Goal: Task Accomplishment & Management: Use online tool/utility

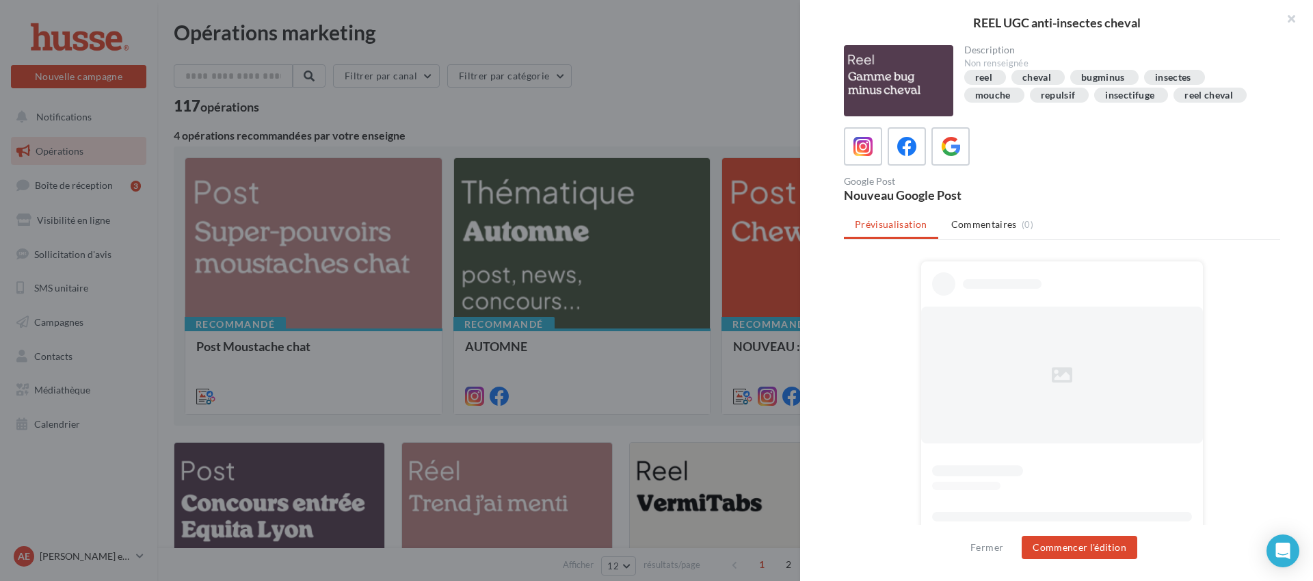
scroll to position [499, 0]
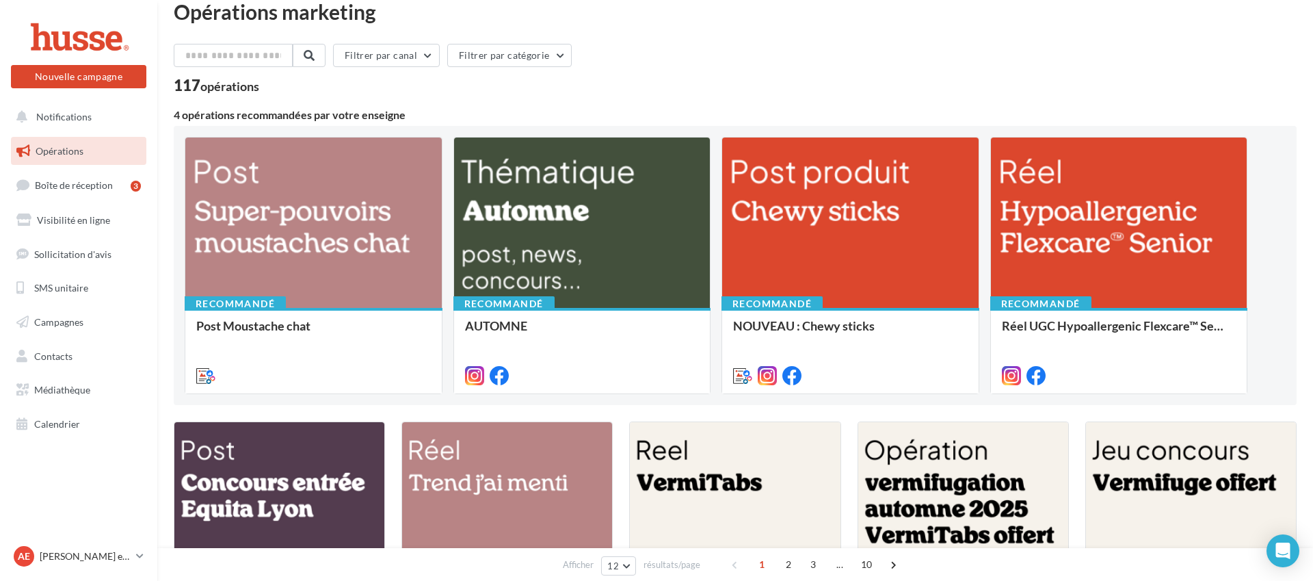
scroll to position [0, 0]
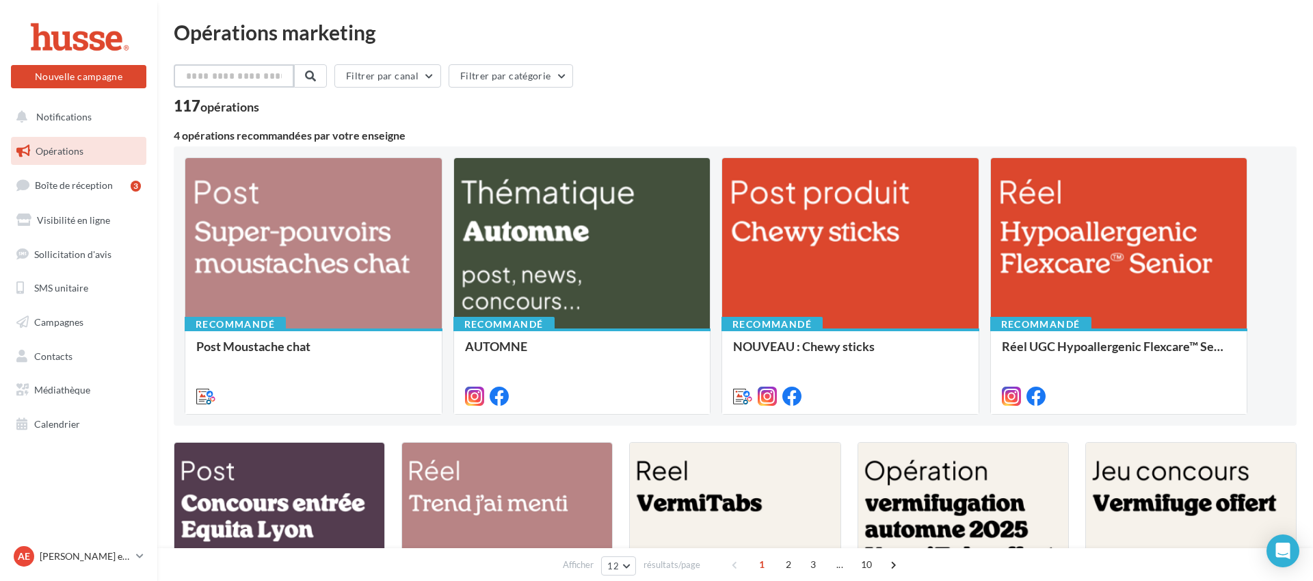
click at [264, 71] on input "text" at bounding box center [234, 75] width 120 height 23
type input "*******"
click at [315, 73] on span at bounding box center [309, 75] width 11 height 11
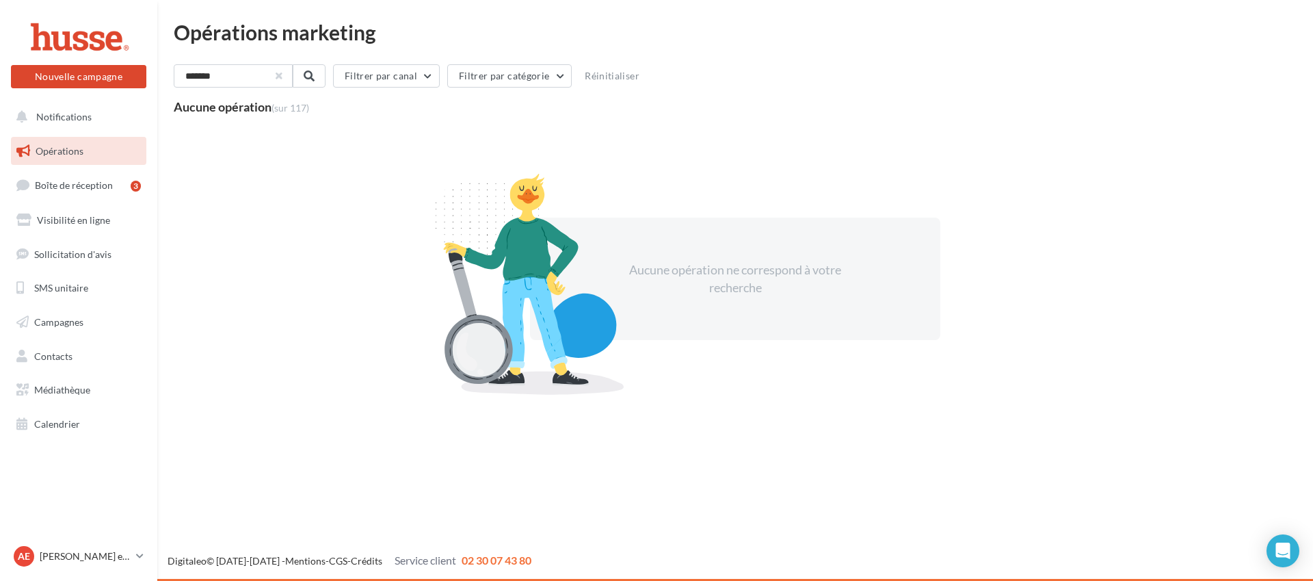
click at [282, 75] on button "button" at bounding box center [278, 75] width 5 height 5
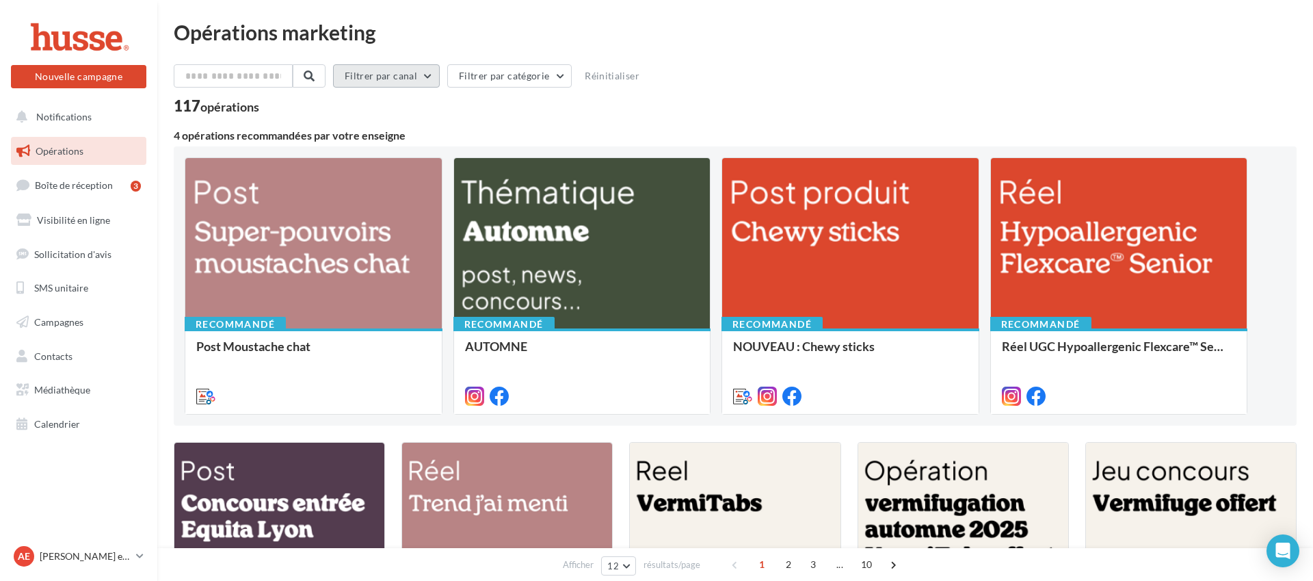
click at [430, 77] on button "Filtrer par canal" at bounding box center [386, 75] width 107 height 23
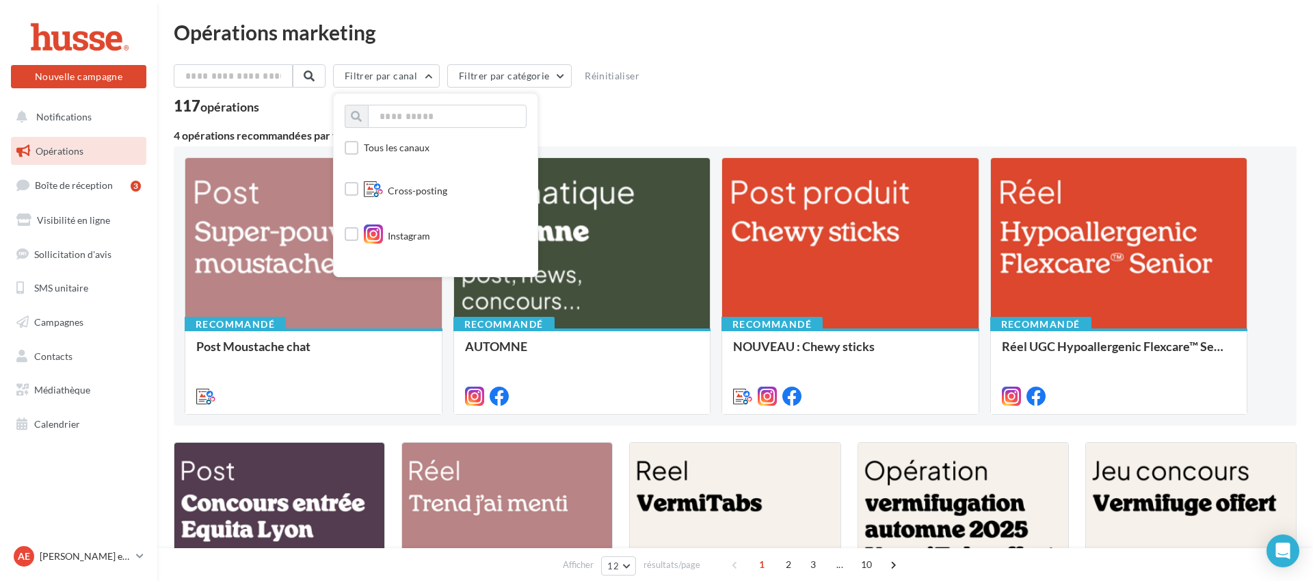
click at [642, 103] on div "117 opérations" at bounding box center [735, 107] width 1123 height 18
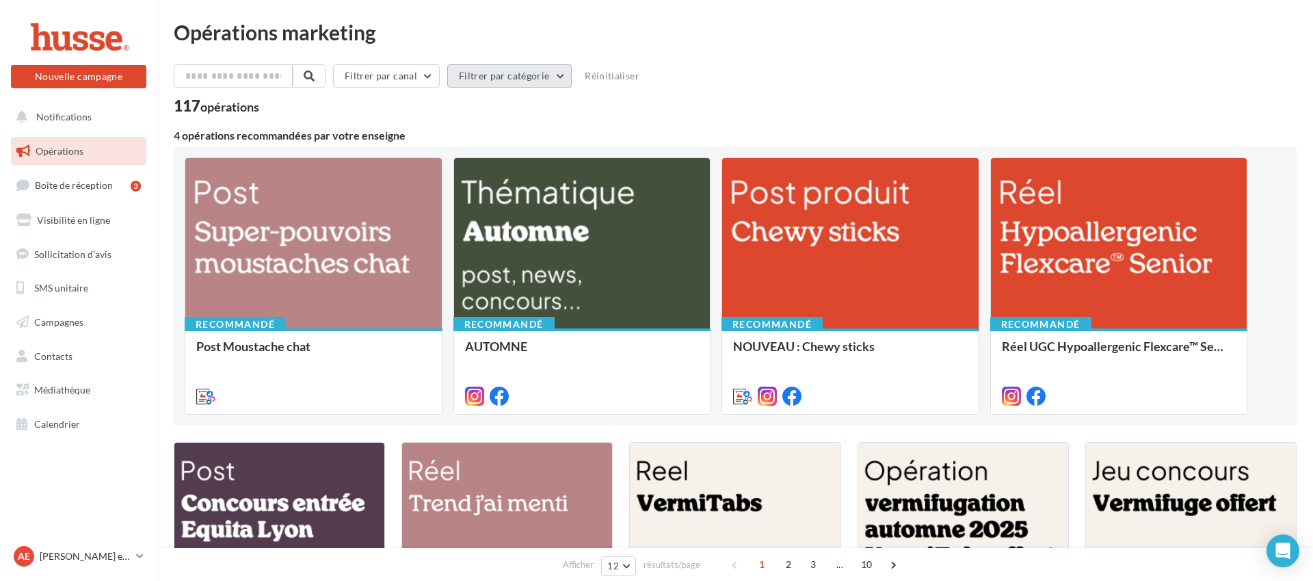
click at [530, 73] on button "Filtrer par catégorie" at bounding box center [509, 75] width 124 height 23
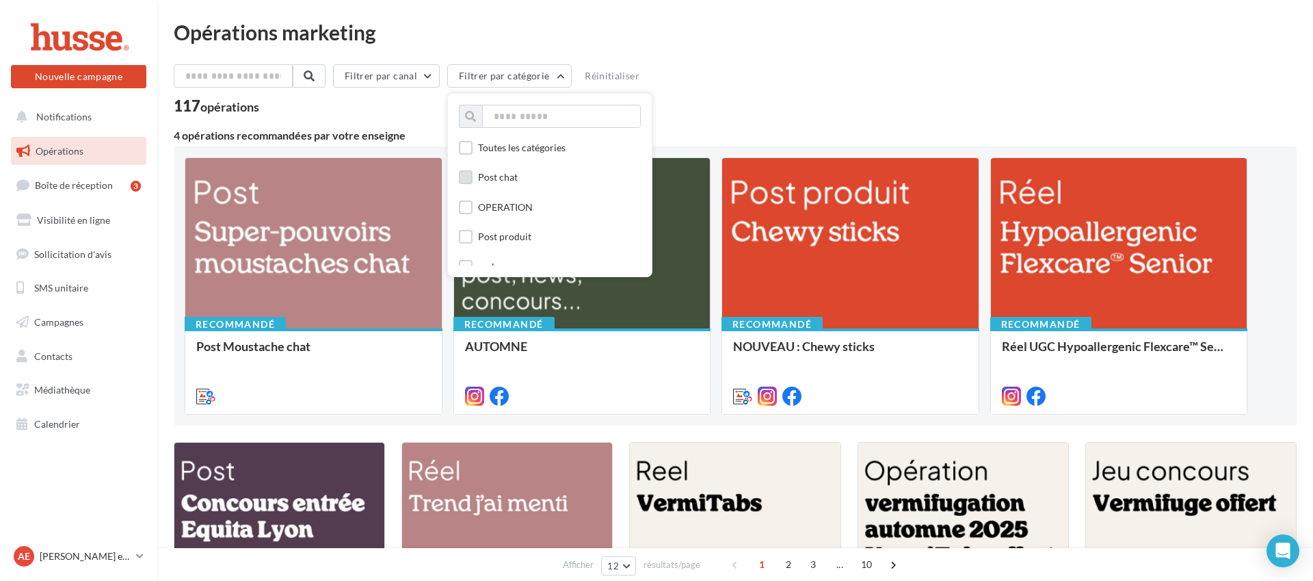
click at [509, 180] on div "Post chat" at bounding box center [498, 177] width 40 height 14
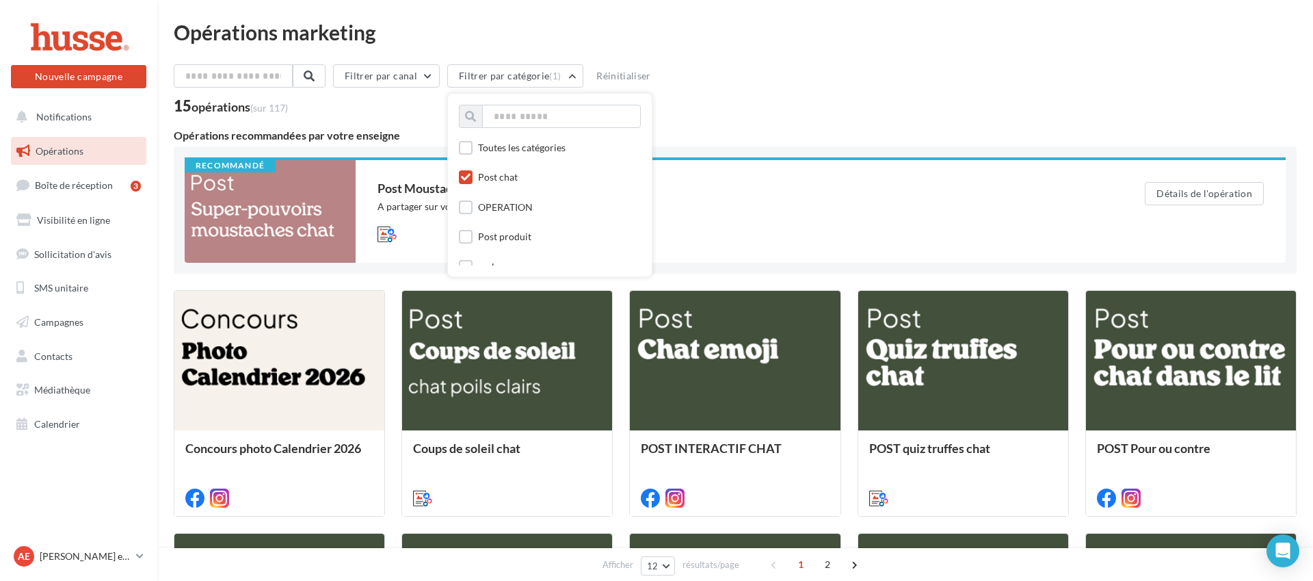
click at [738, 101] on div "15 opérations (sur 117)" at bounding box center [735, 107] width 1123 height 18
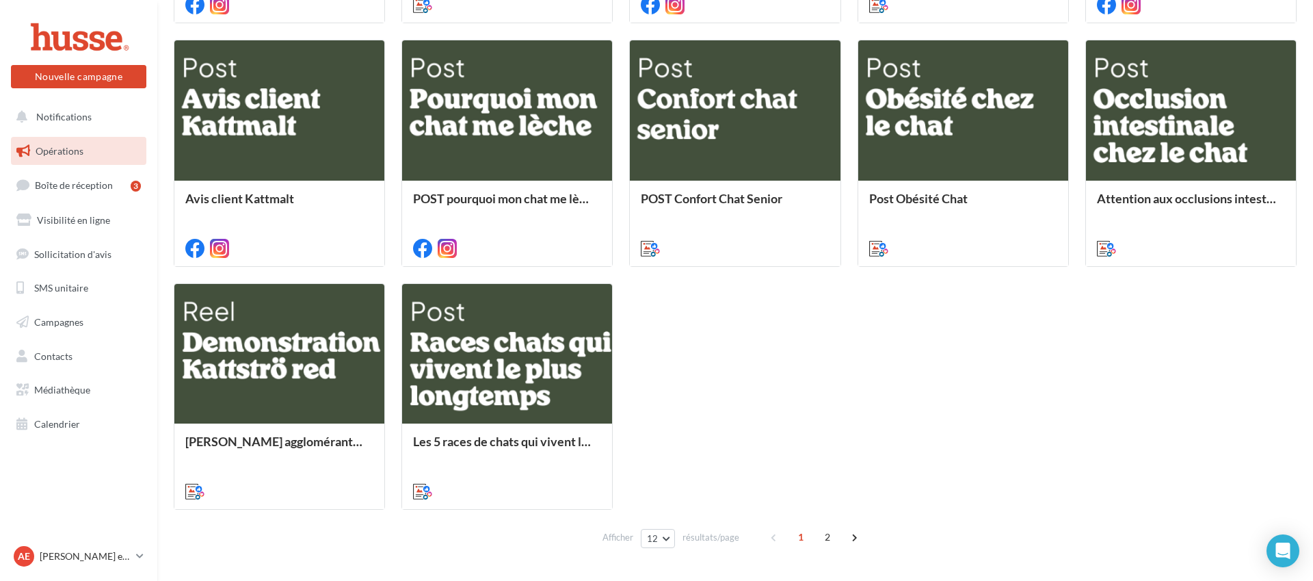
scroll to position [503, 0]
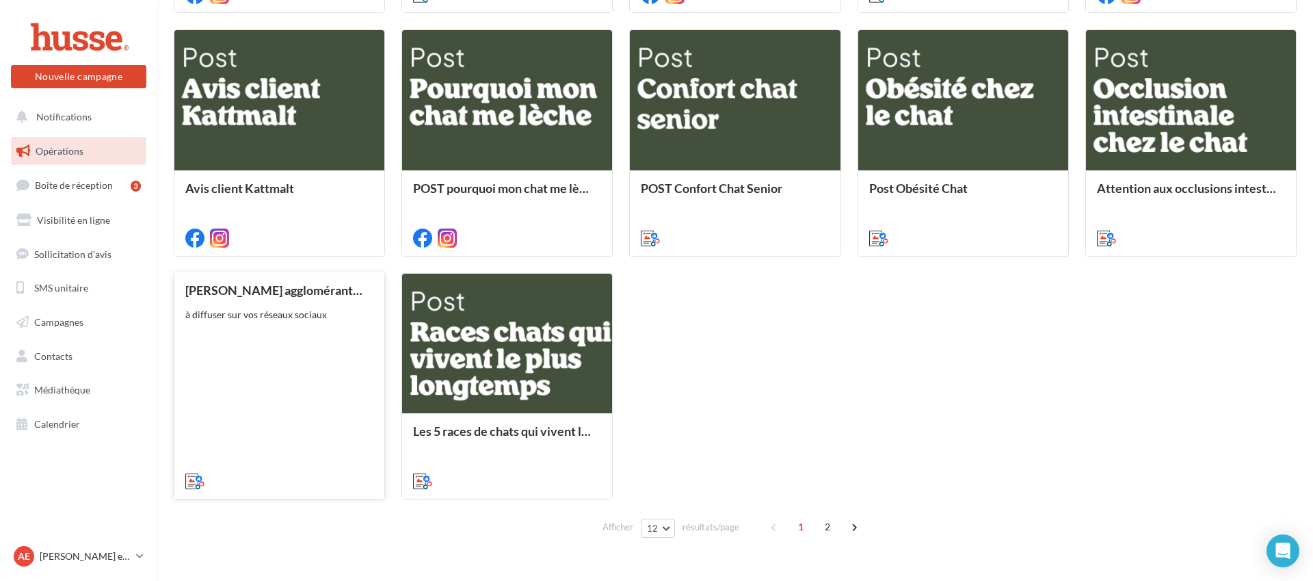
click at [288, 335] on div "Vidéo Litière agglomérante Kattströ à diffuser sur vos réseaux sociaux" at bounding box center [279, 384] width 188 height 203
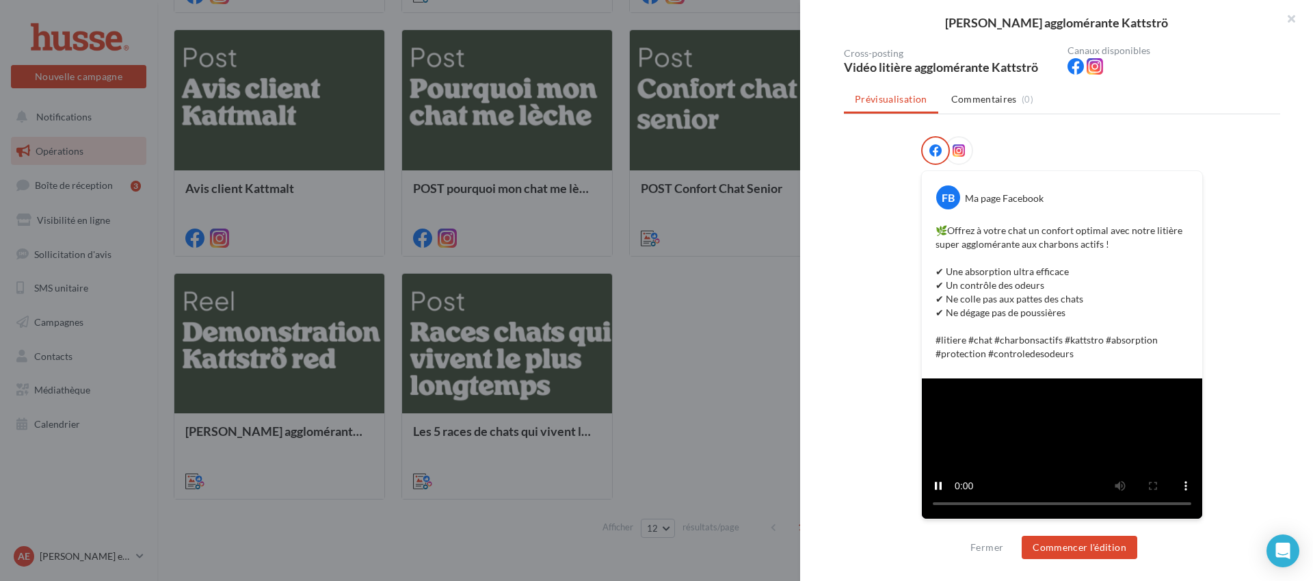
scroll to position [0, 0]
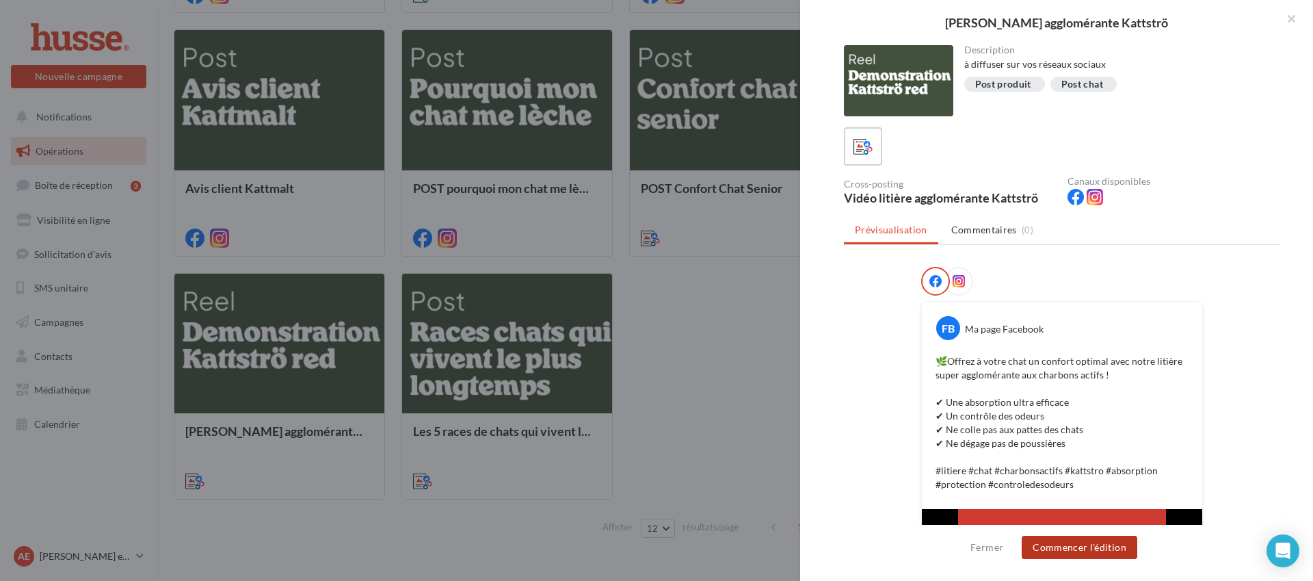
click at [1083, 555] on button "Commencer l'édition" at bounding box center [1080, 547] width 116 height 23
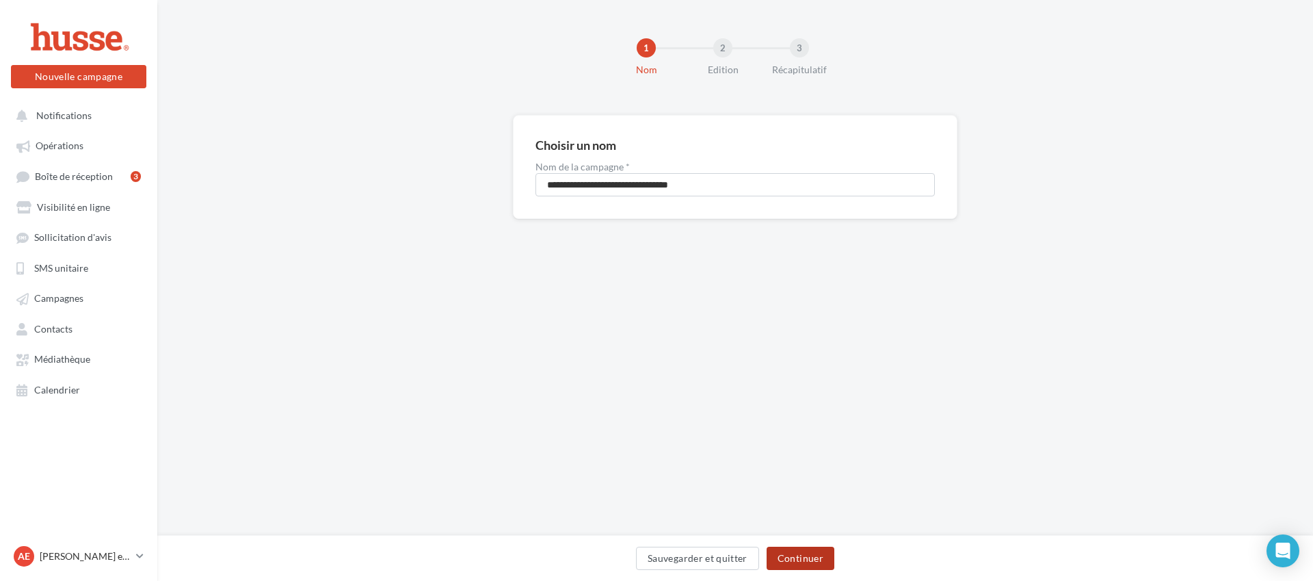
click at [808, 555] on button "Continuer" at bounding box center [801, 557] width 68 height 23
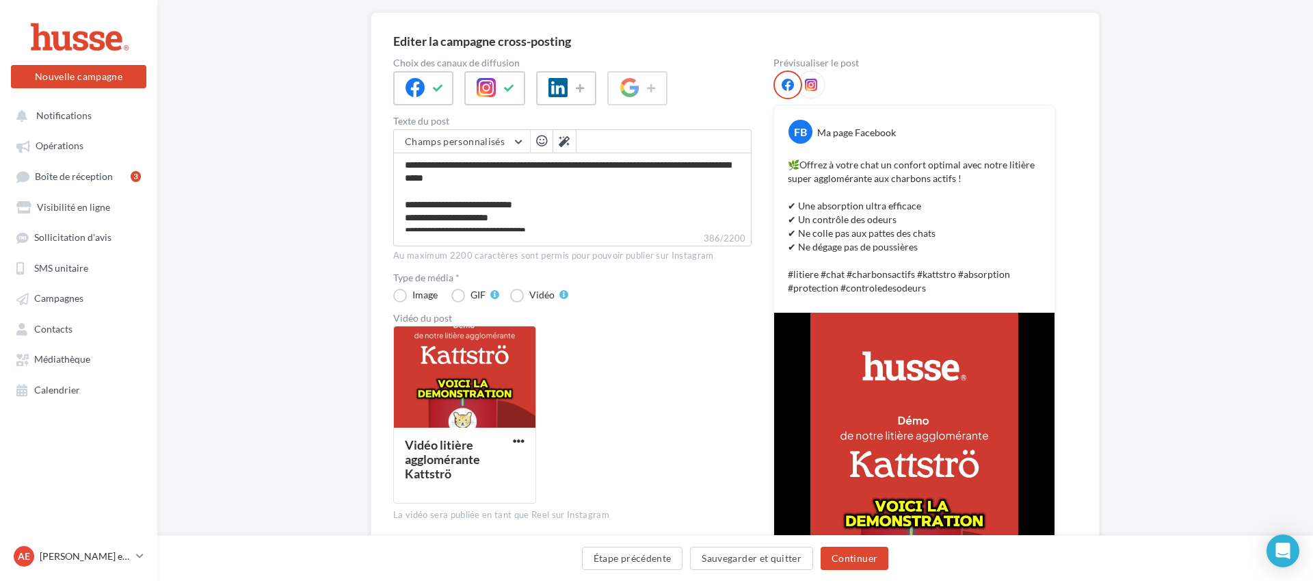
scroll to position [101, 0]
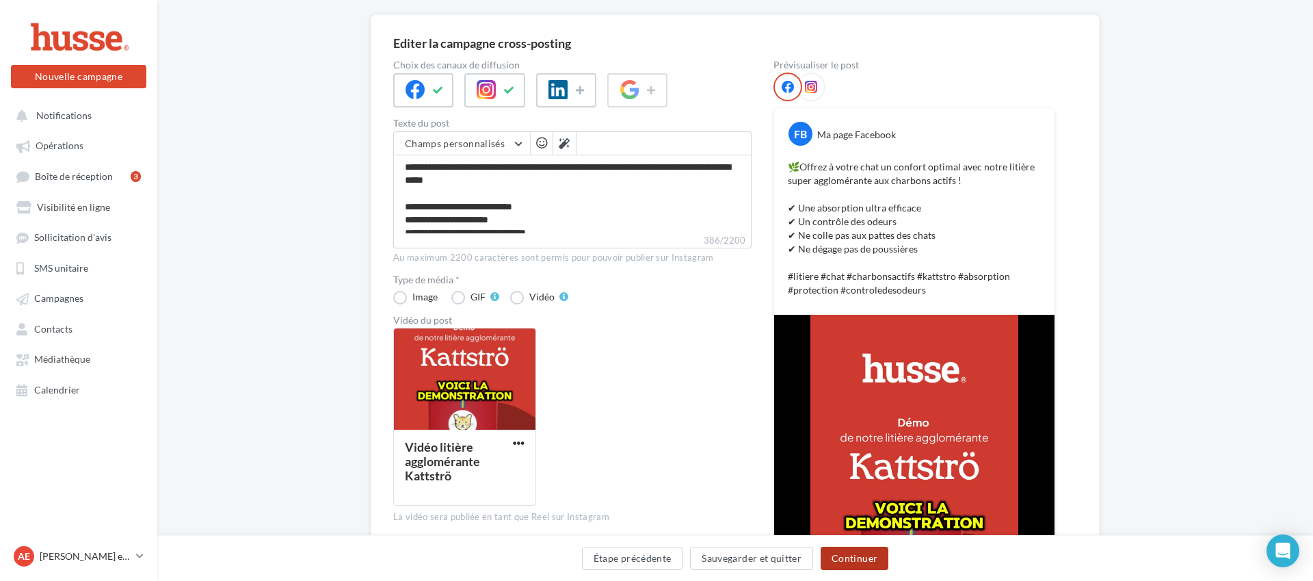
click at [852, 559] on button "Continuer" at bounding box center [855, 557] width 68 height 23
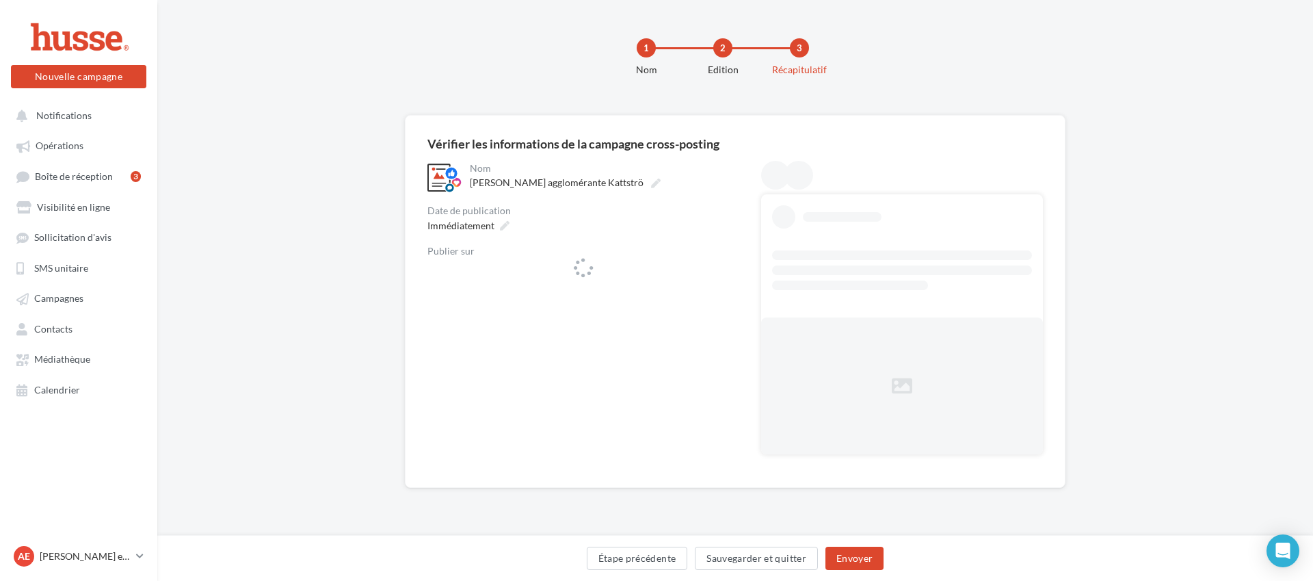
scroll to position [0, 0]
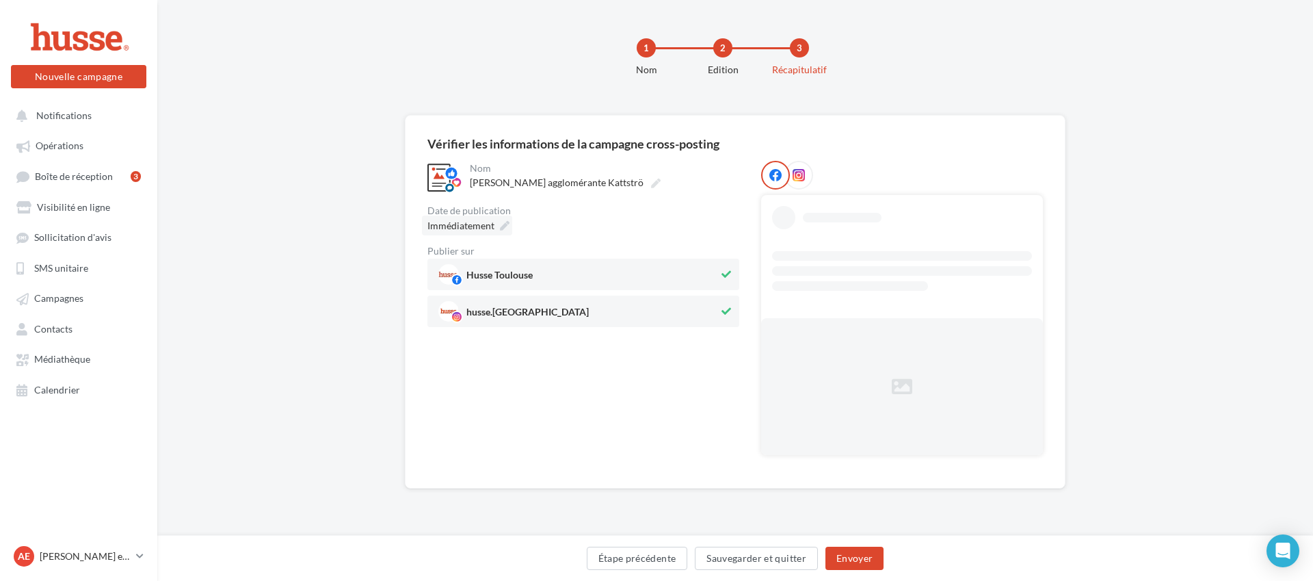
click at [486, 225] on span "Immédiatement" at bounding box center [460, 226] width 67 height 12
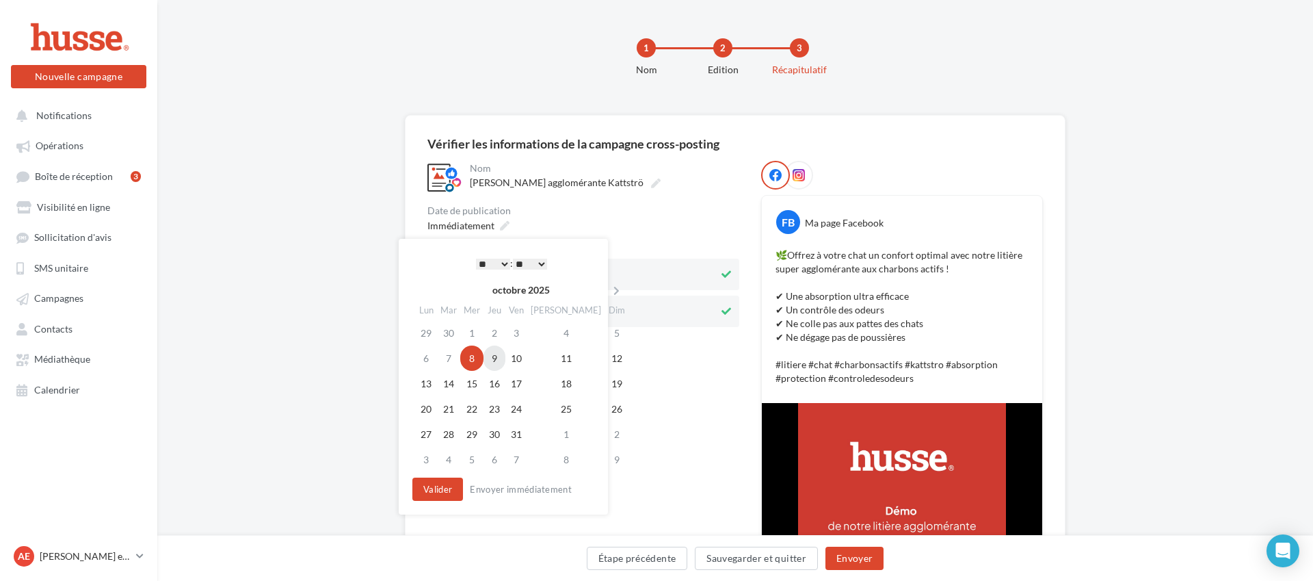
click at [501, 358] on td "9" at bounding box center [495, 357] width 22 height 25
click at [496, 266] on select "* * * * * * * * * * ** ** ** ** ** ** ** ** ** ** ** ** ** **" at bounding box center [493, 264] width 34 height 11
click at [538, 265] on select "** ** ** ** ** **" at bounding box center [530, 264] width 34 height 11
click at [438, 487] on button "Valider" at bounding box center [437, 488] width 51 height 23
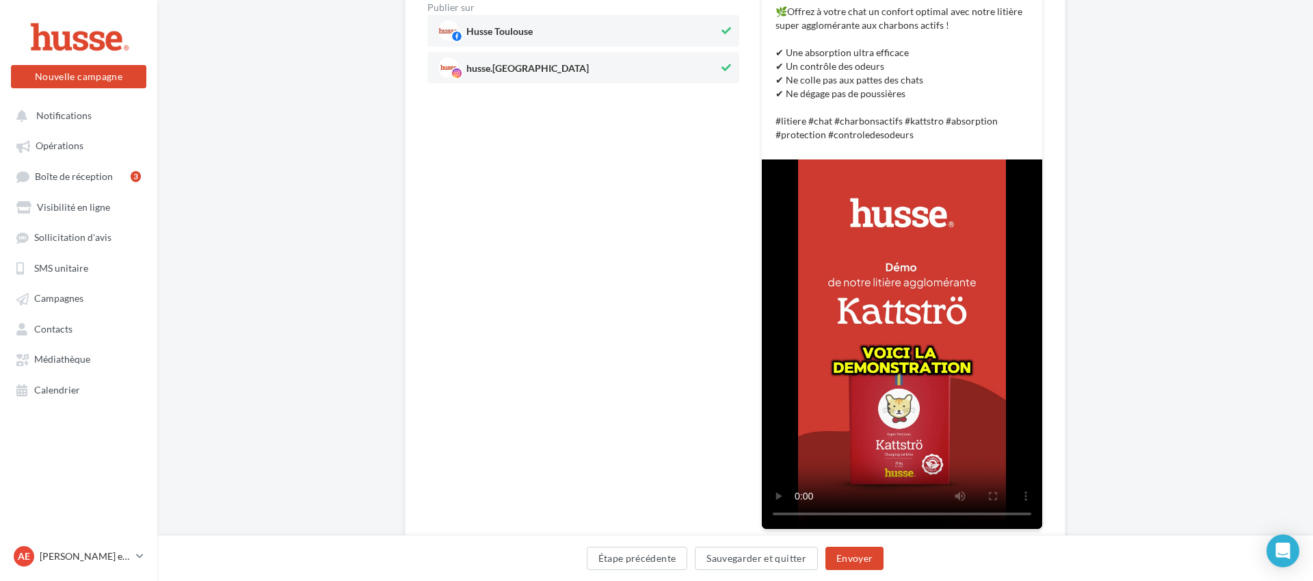
scroll to position [313, 0]
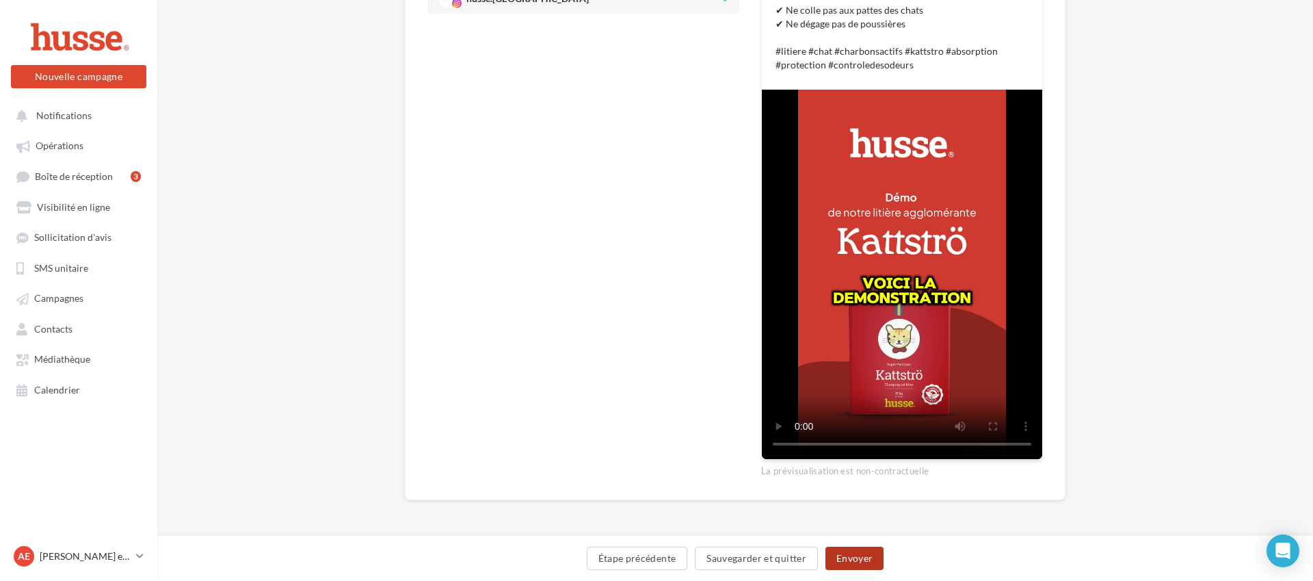
click at [852, 557] on button "Envoyer" at bounding box center [855, 557] width 58 height 23
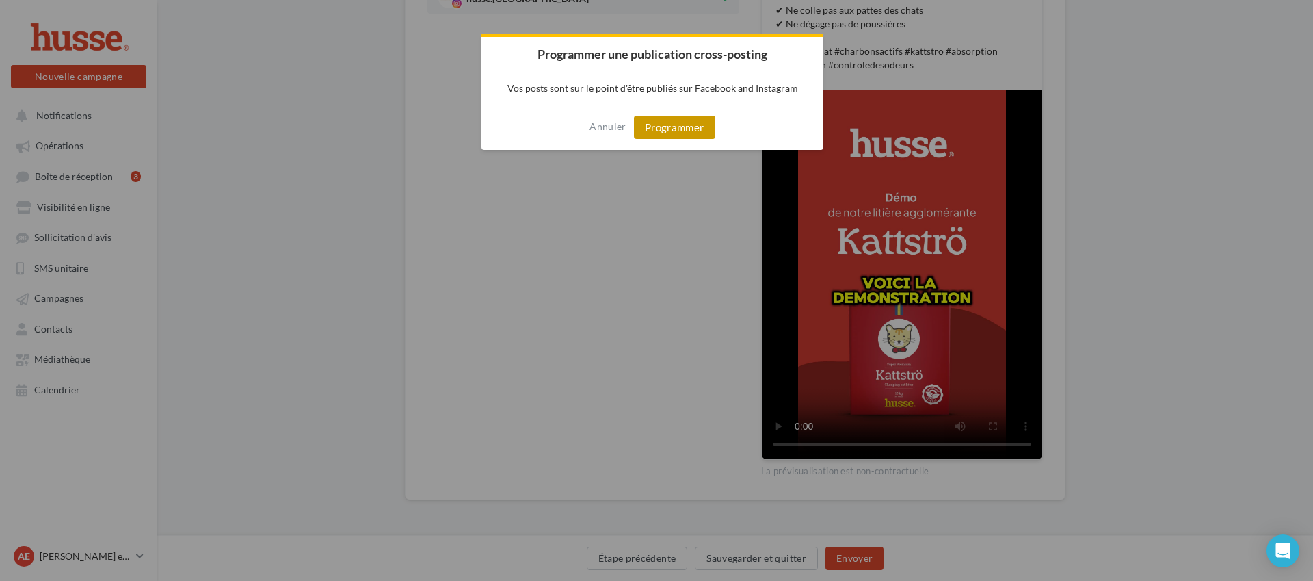
click at [681, 127] on button "Programmer" at bounding box center [674, 127] width 81 height 23
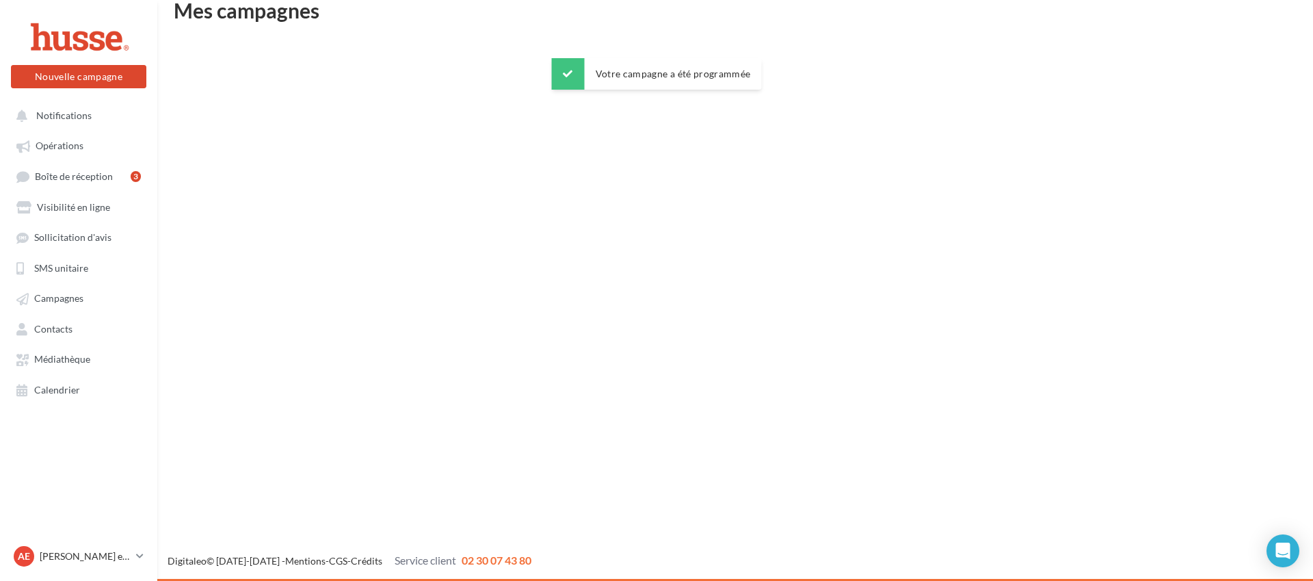
scroll to position [22, 0]
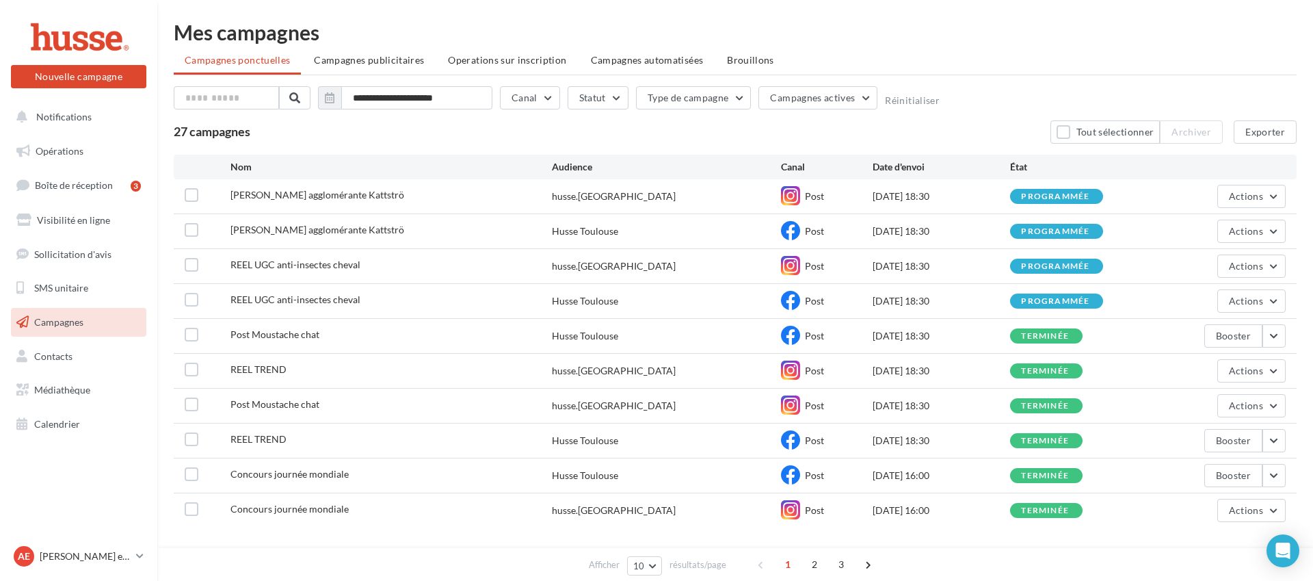
click at [926, 196] on div "[DATE] 18:30" at bounding box center [941, 196] width 137 height 14
drag, startPoint x: 184, startPoint y: 194, endPoint x: 187, endPoint y: 202, distance: 8.3
click at [185, 195] on label at bounding box center [192, 195] width 14 height 14
click at [195, 226] on label at bounding box center [192, 230] width 14 height 14
click at [1256, 201] on span "Actions" at bounding box center [1246, 196] width 34 height 12
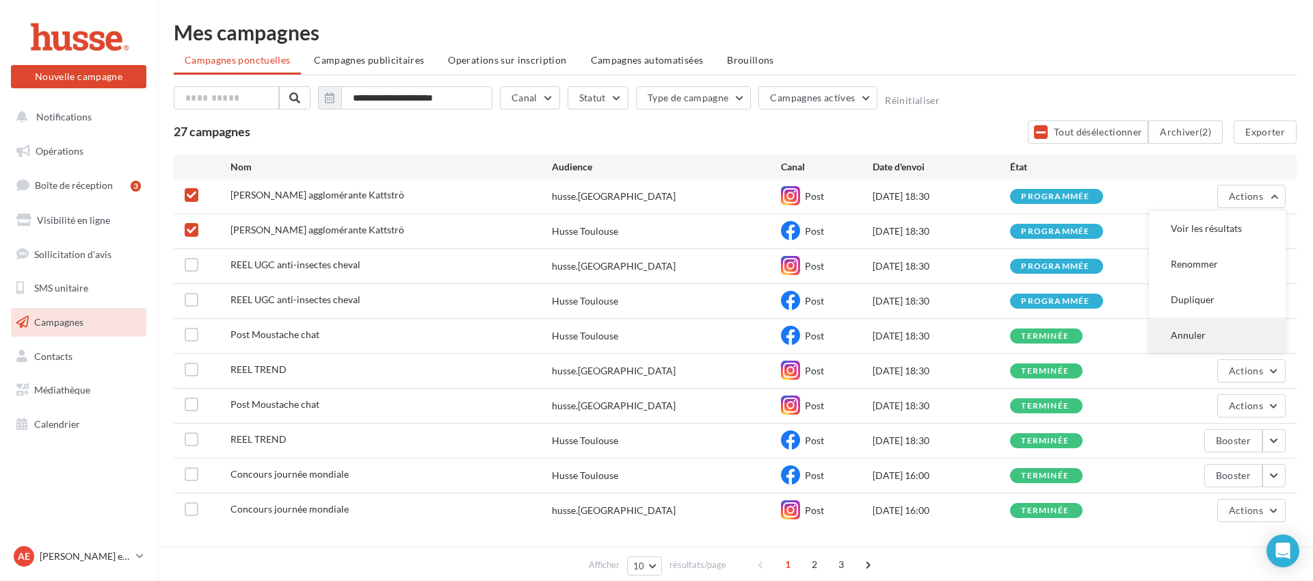
click at [1204, 334] on button "Annuler" at bounding box center [1217, 335] width 137 height 36
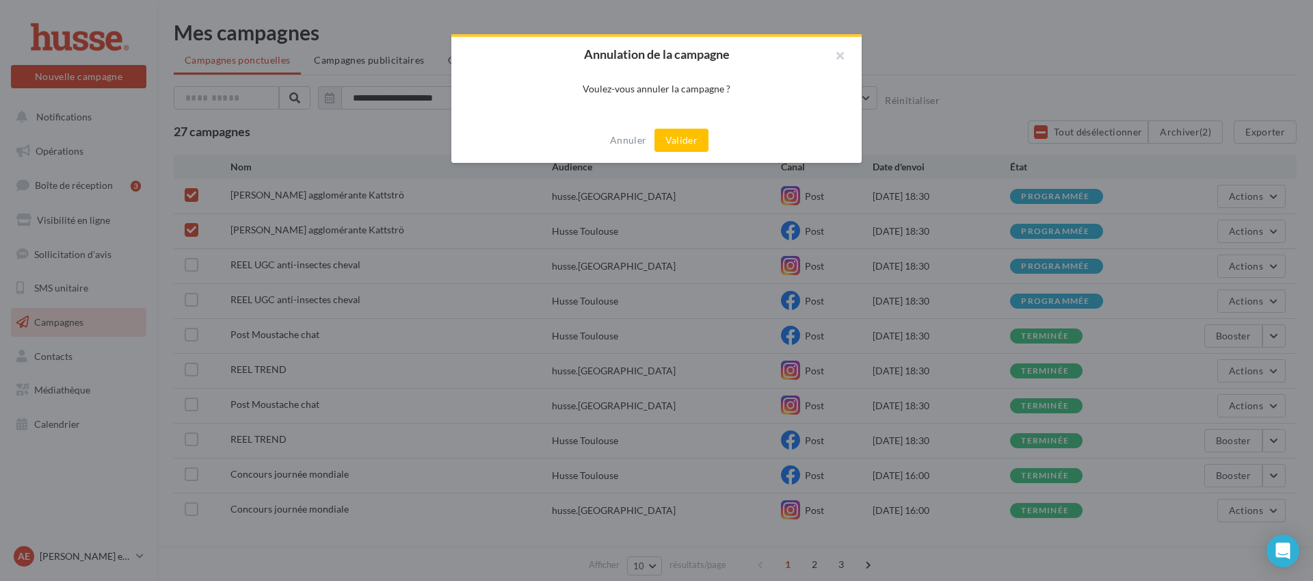
click at [691, 140] on button "Valider" at bounding box center [682, 140] width 54 height 23
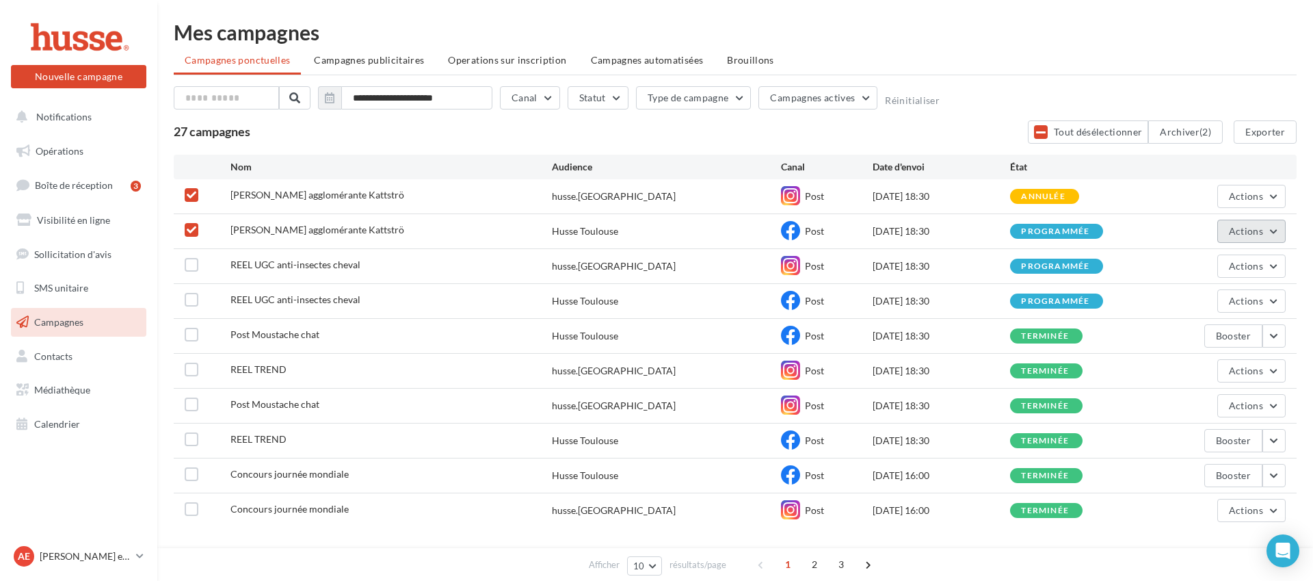
click at [1259, 230] on span "Actions" at bounding box center [1246, 231] width 34 height 12
click at [1206, 368] on button "Annuler" at bounding box center [1217, 370] width 137 height 36
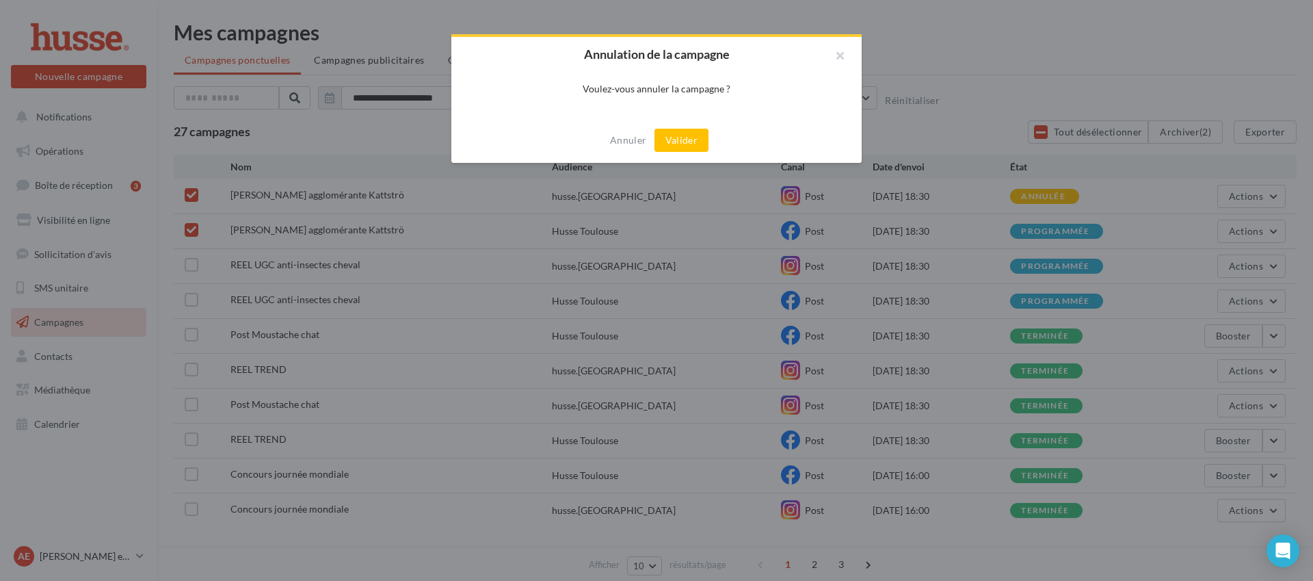
drag, startPoint x: 680, startPoint y: 138, endPoint x: 580, endPoint y: 153, distance: 100.9
click at [679, 138] on button "Valider" at bounding box center [682, 140] width 54 height 23
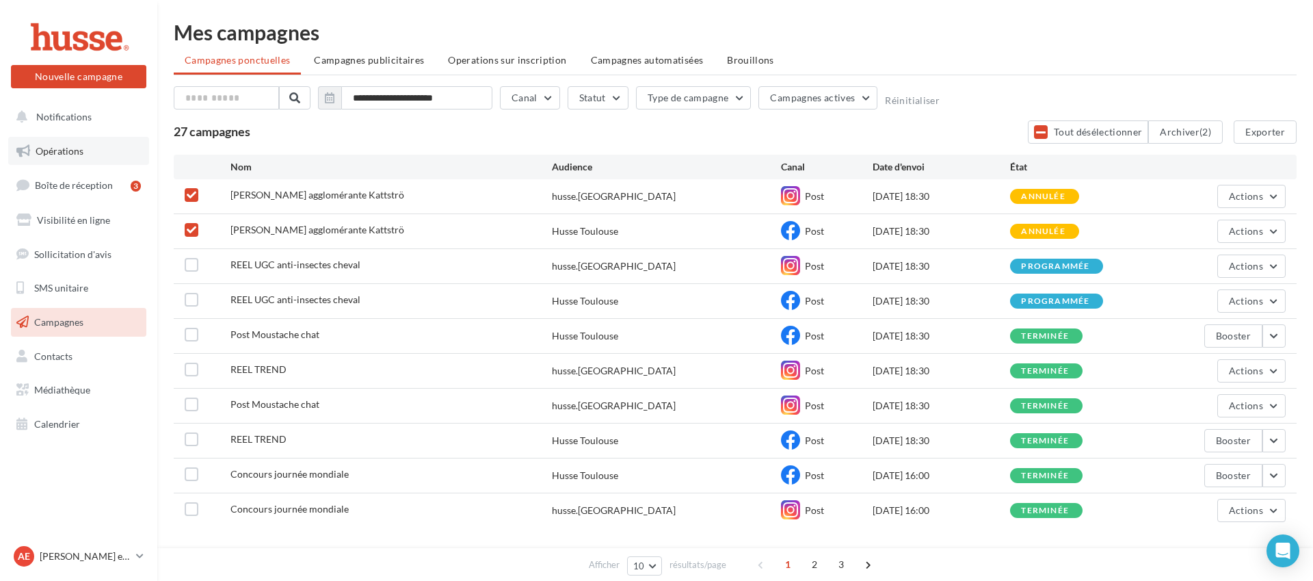
drag, startPoint x: 72, startPoint y: 147, endPoint x: 82, endPoint y: 146, distance: 10.3
click at [72, 147] on span "Opérations" at bounding box center [60, 151] width 48 height 12
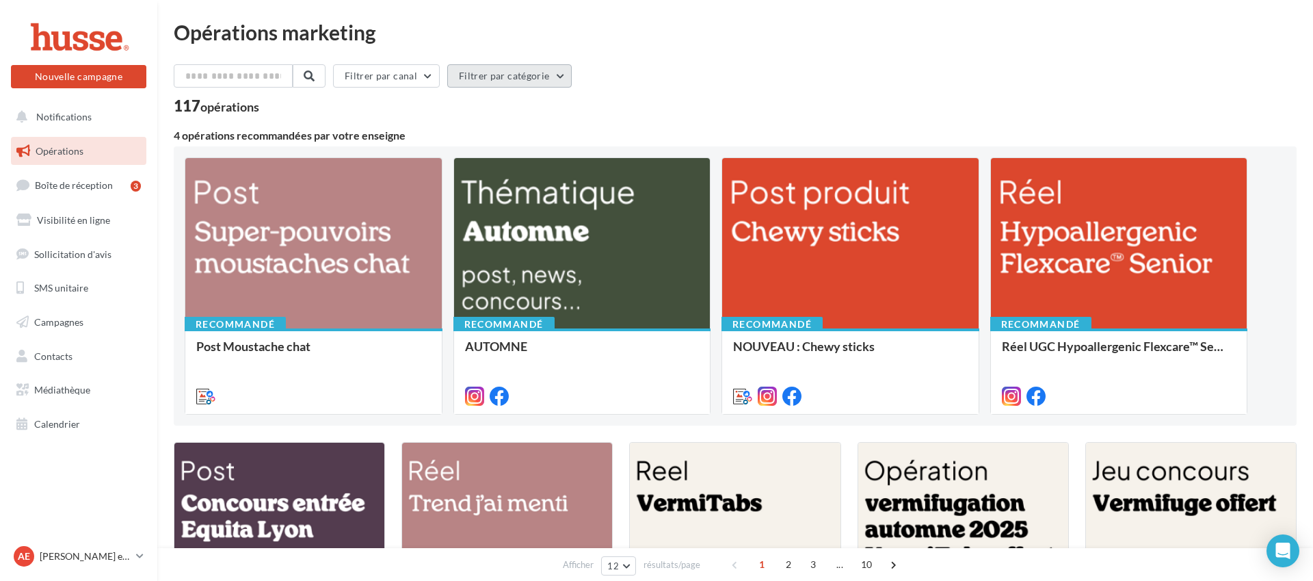
click at [499, 82] on button "Filtrer par catégorie" at bounding box center [509, 75] width 124 height 23
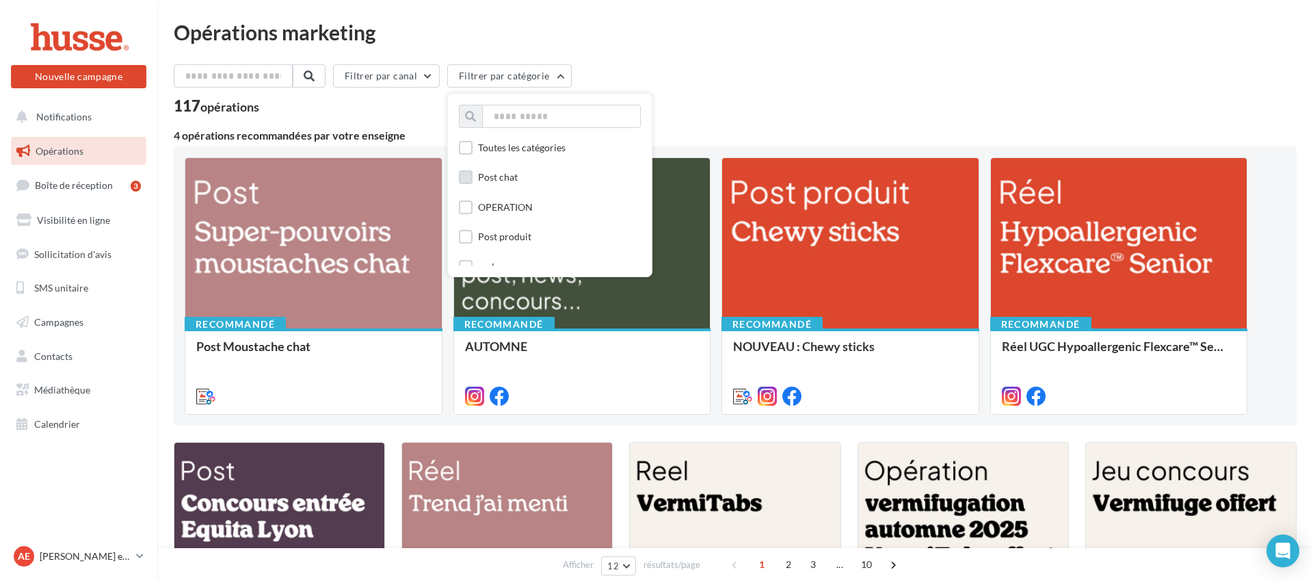
click at [516, 179] on div "Post chat" at bounding box center [498, 177] width 40 height 14
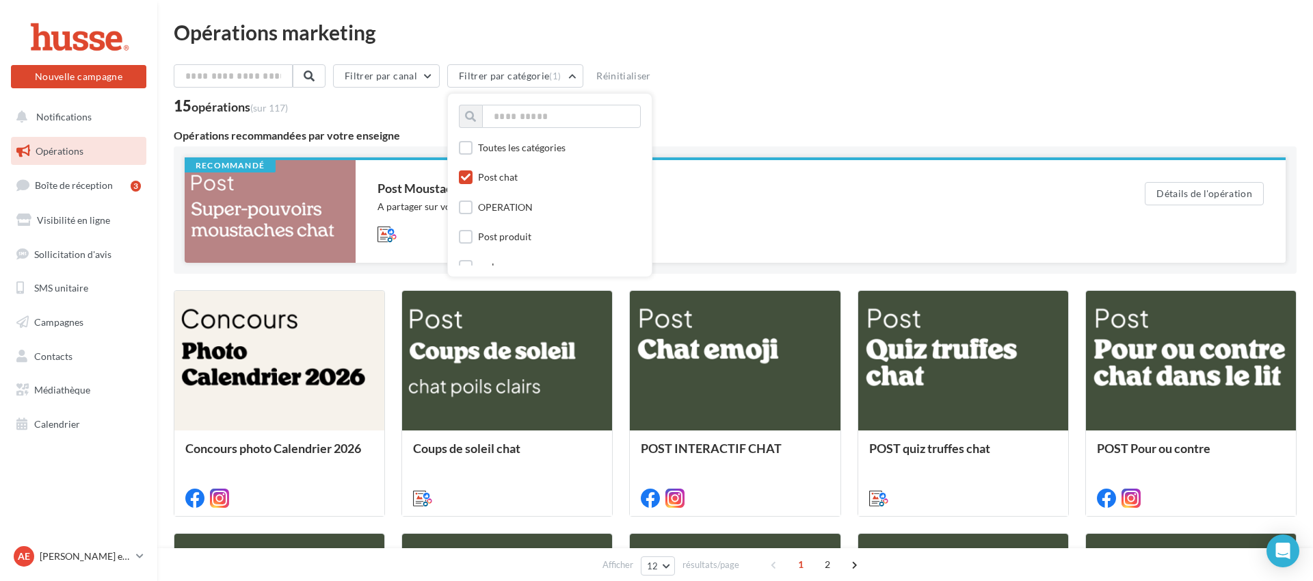
scroll to position [536, 0]
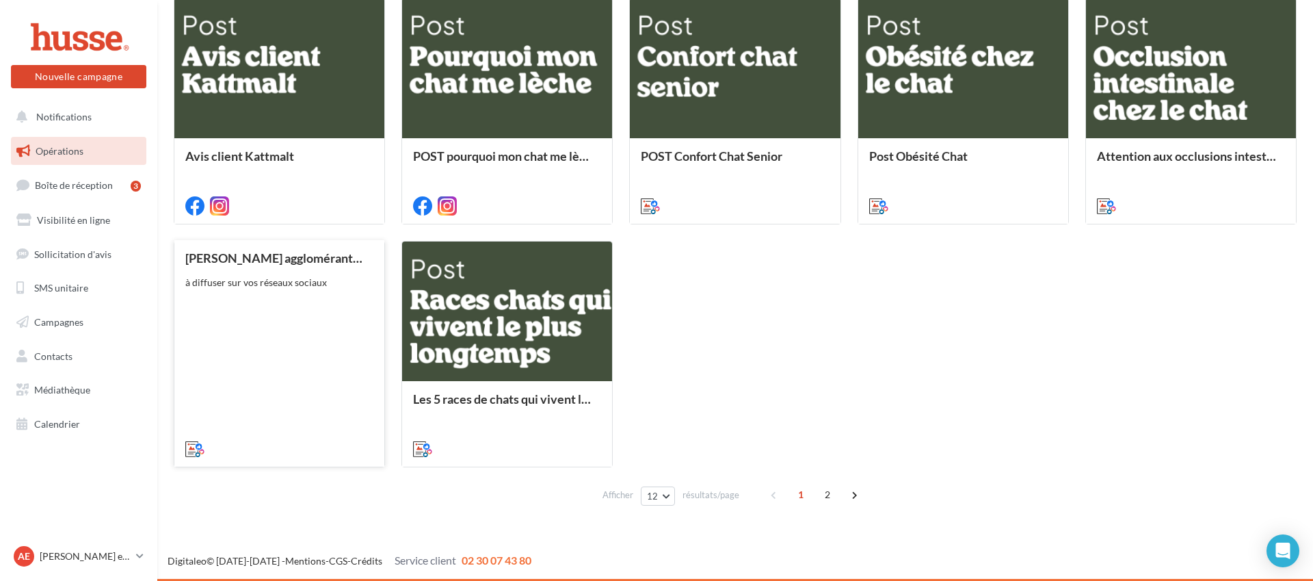
click at [289, 349] on div "Vidéo Litière agglomérante Kattströ à diffuser sur vos réseaux sociaux" at bounding box center [279, 352] width 188 height 203
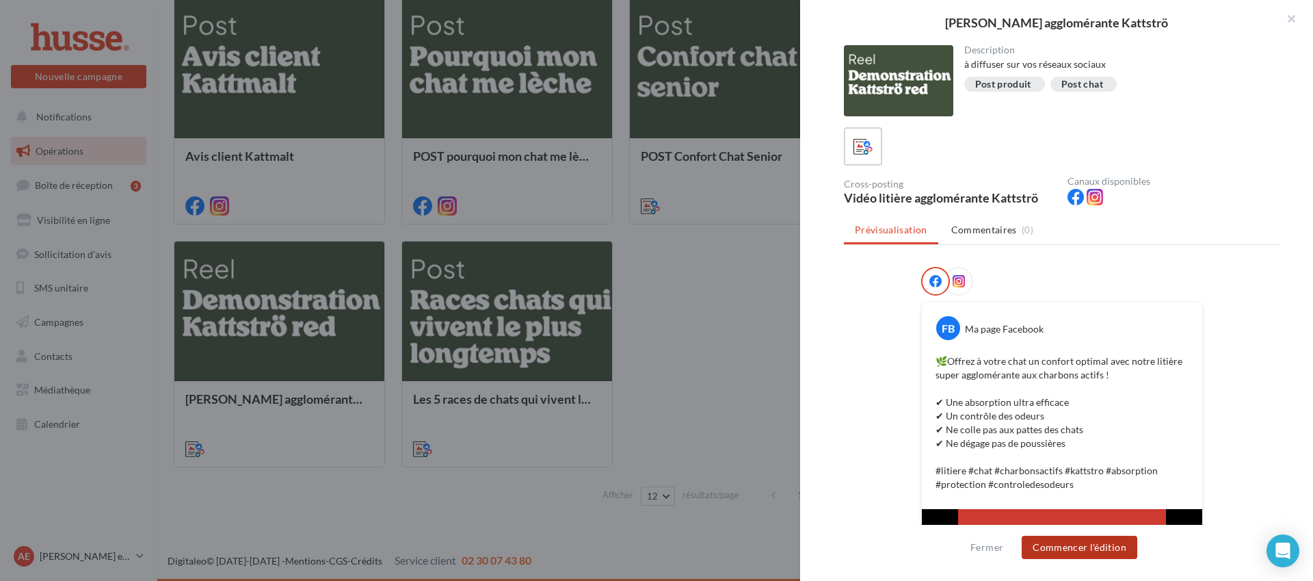
click at [1094, 550] on button "Commencer l'édition" at bounding box center [1080, 547] width 116 height 23
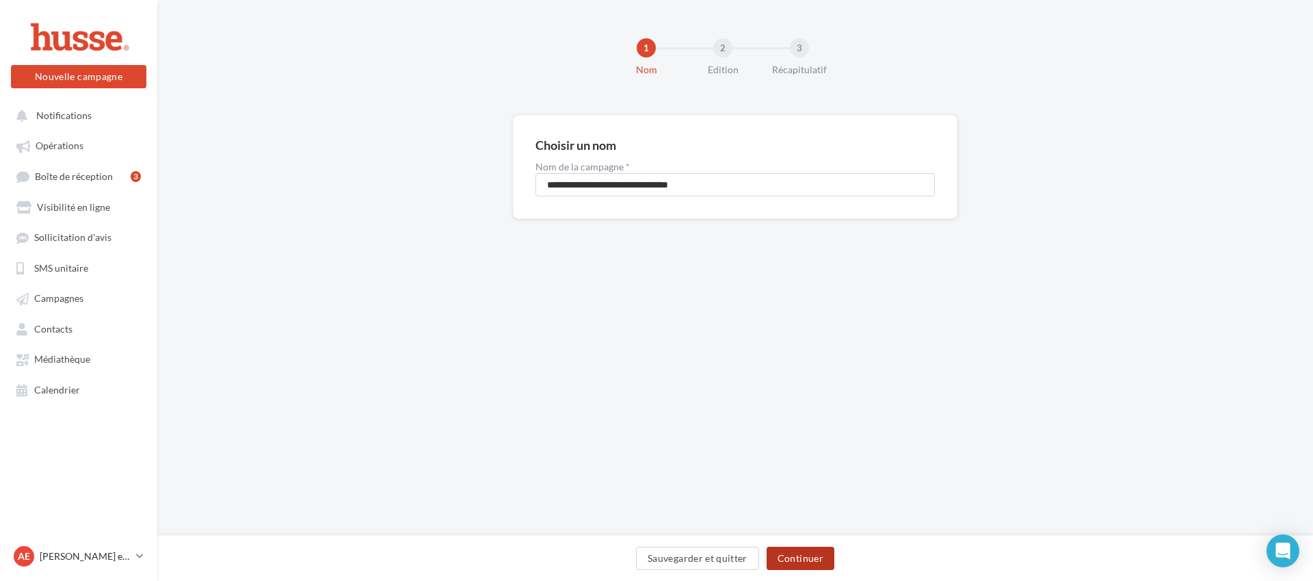
click at [811, 559] on button "Continuer" at bounding box center [801, 557] width 68 height 23
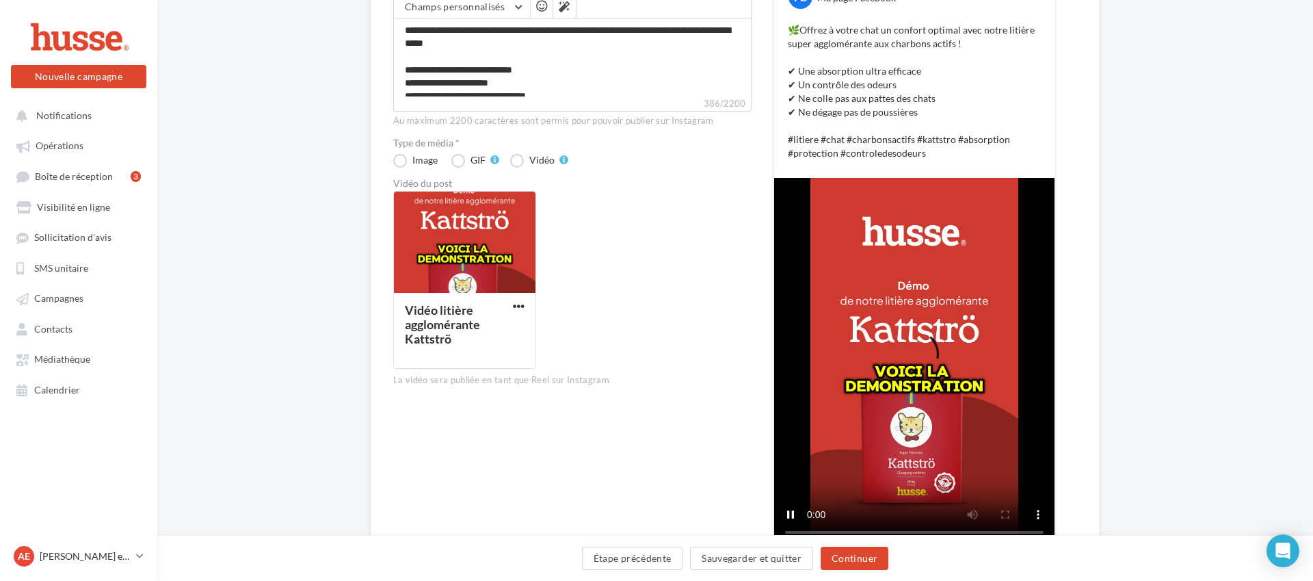
scroll to position [337, 0]
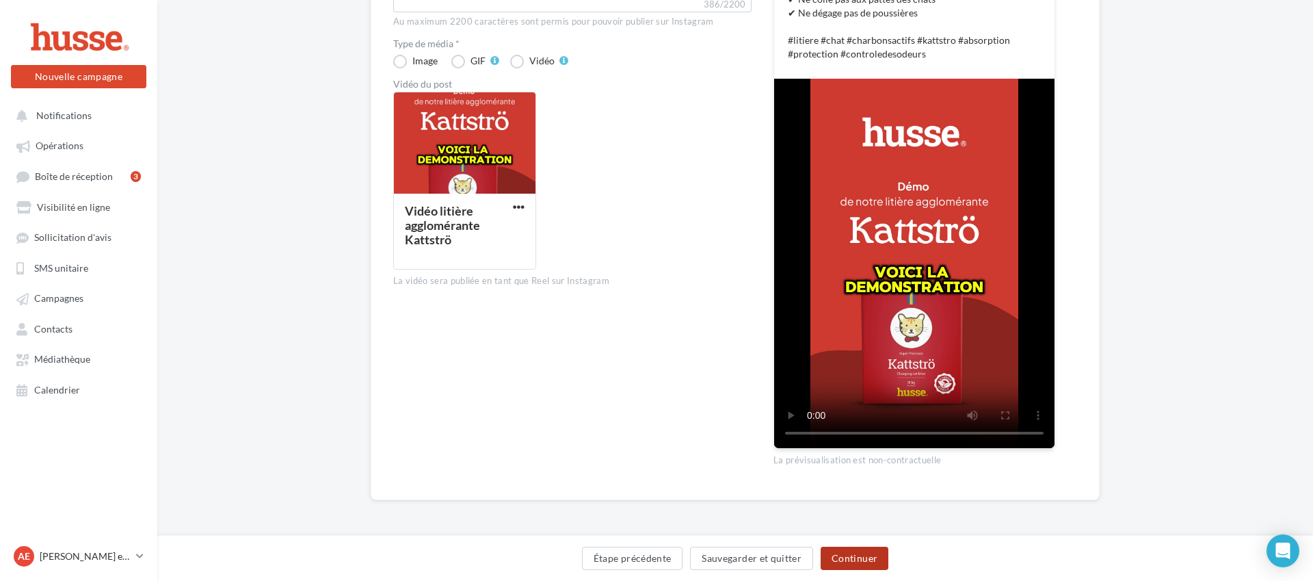
click at [852, 568] on button "Continuer" at bounding box center [855, 557] width 68 height 23
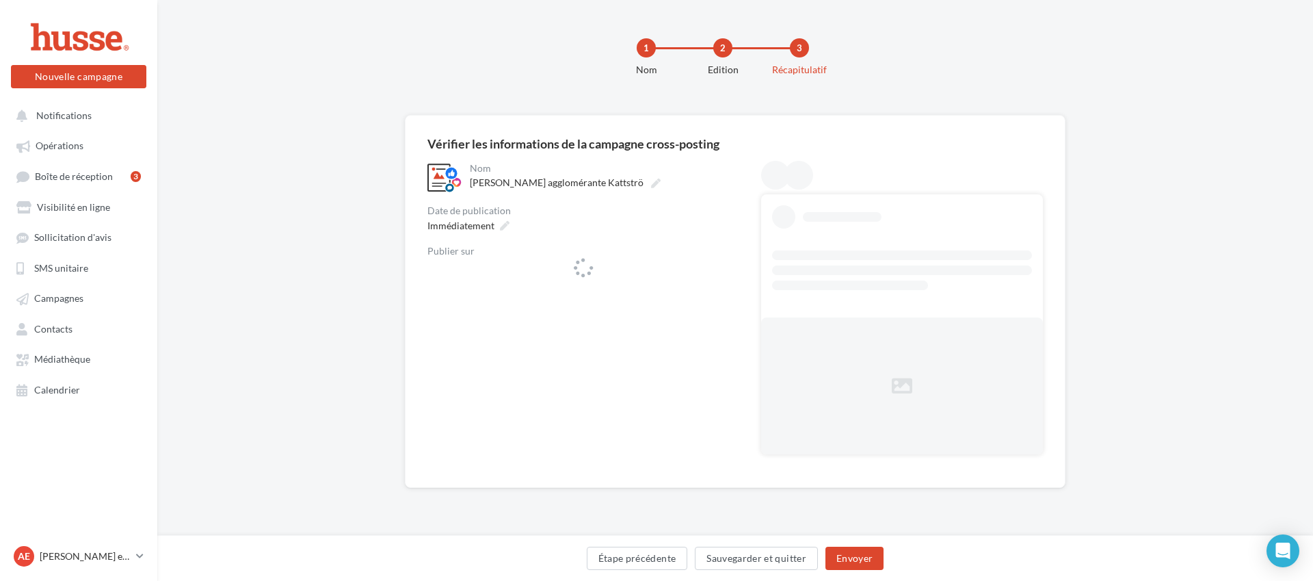
scroll to position [0, 0]
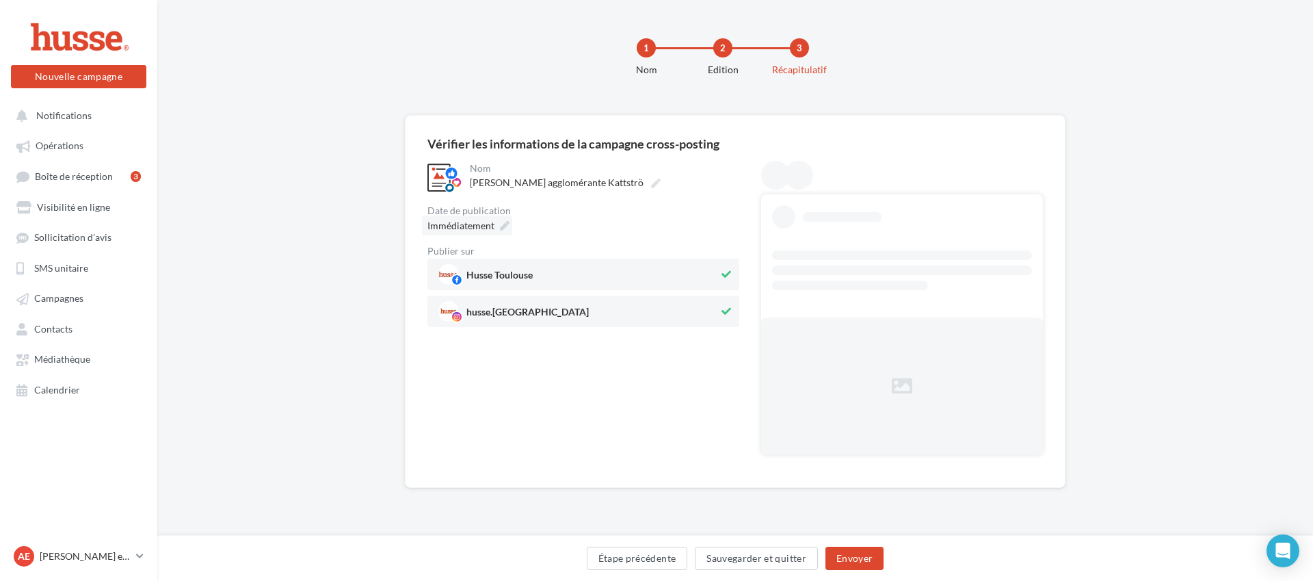
click at [487, 226] on span "Immédiatement" at bounding box center [460, 226] width 67 height 12
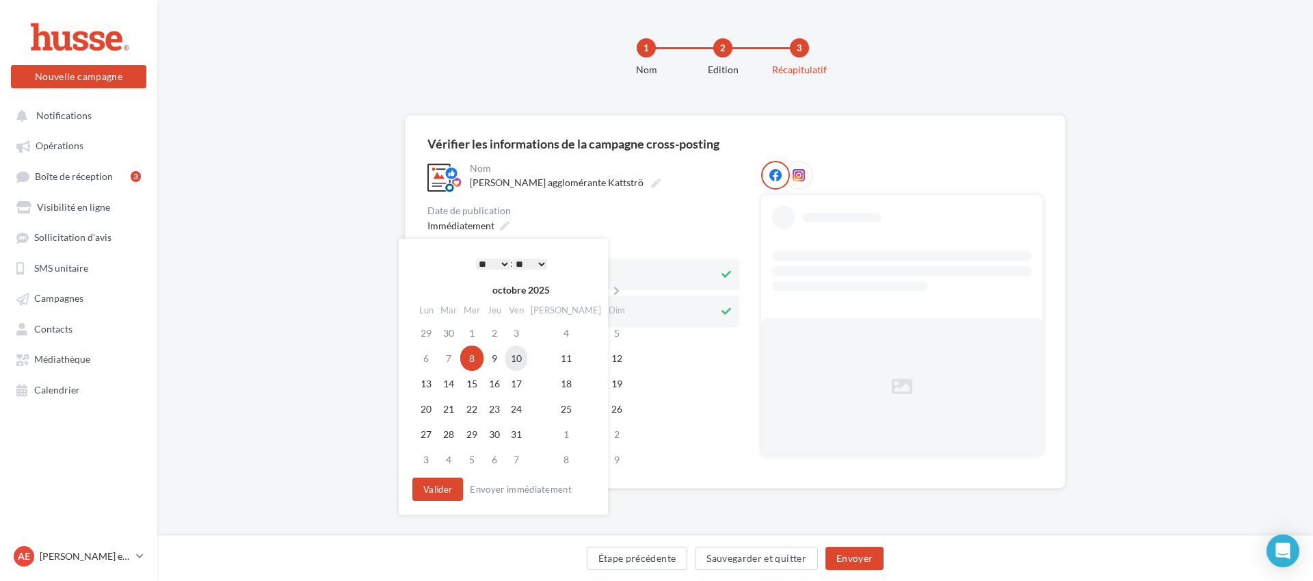
click at [527, 357] on td "10" at bounding box center [516, 357] width 22 height 25
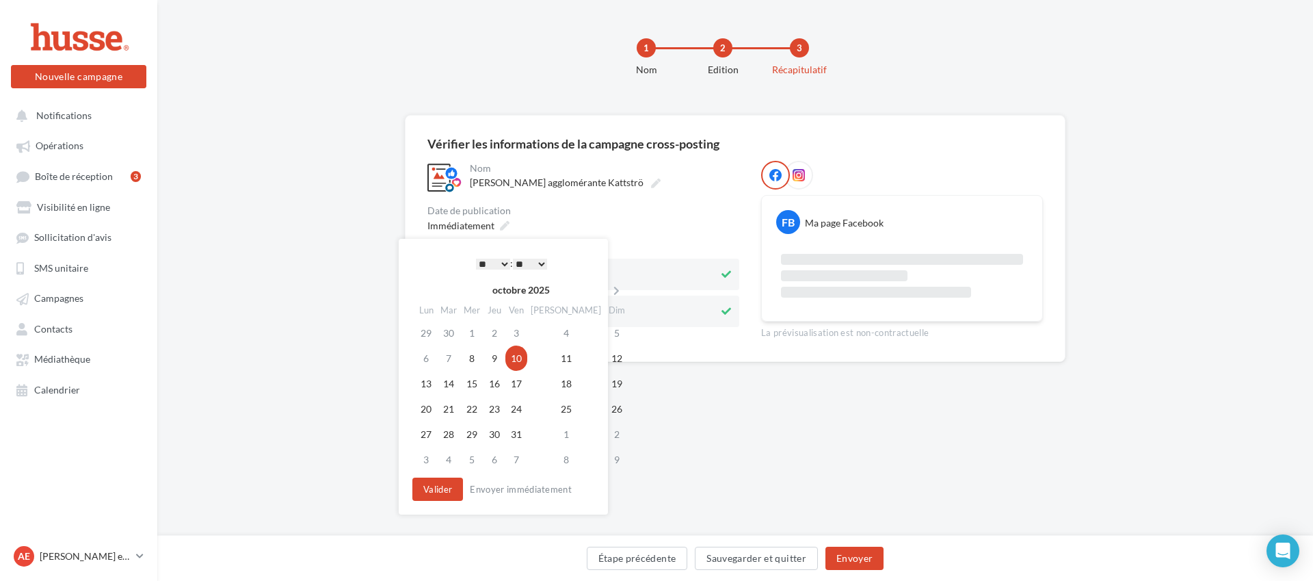
click at [477, 264] on select "* * * * * * * * * * ** ** ** ** ** ** ** ** ** ** ** ** ** **" at bounding box center [493, 264] width 34 height 11
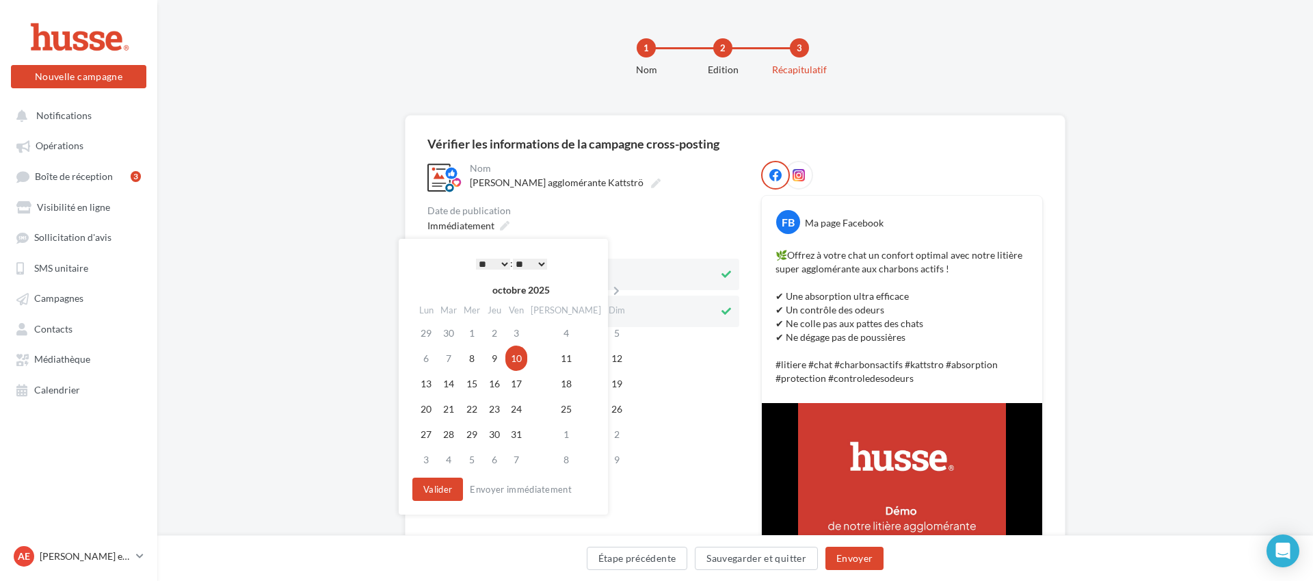
click at [526, 268] on select "** ** ** ** ** **" at bounding box center [530, 264] width 34 height 11
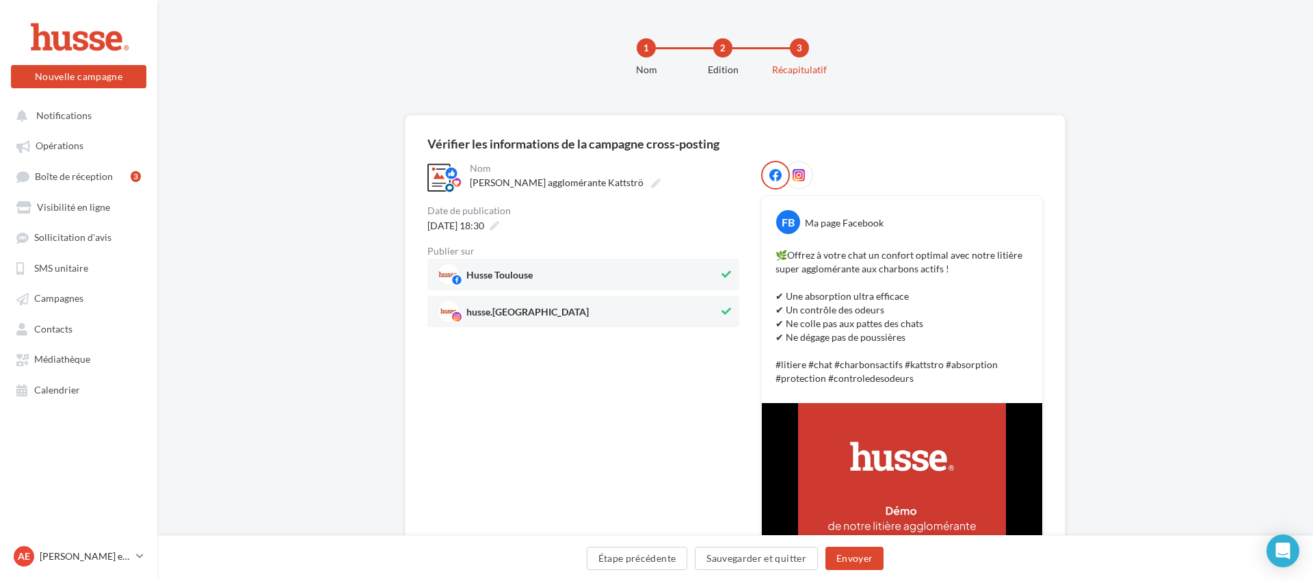
click at [700, 478] on div "**********" at bounding box center [583, 476] width 312 height 630
click at [862, 559] on button "Envoyer" at bounding box center [855, 557] width 58 height 23
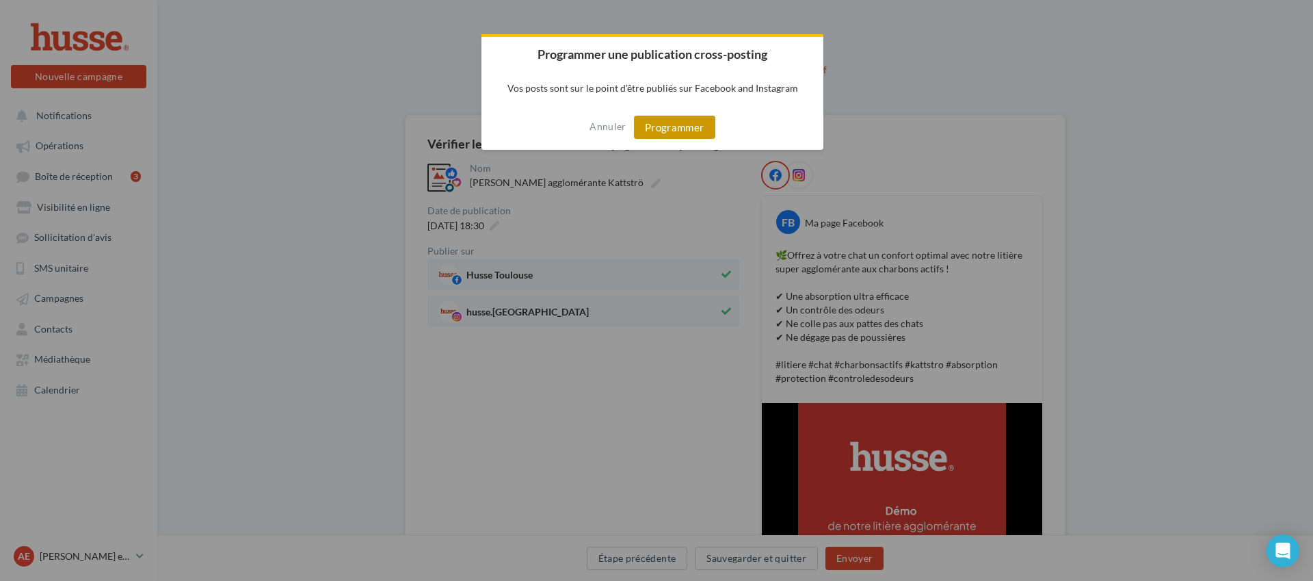
click at [691, 116] on button "Programmer" at bounding box center [674, 127] width 81 height 23
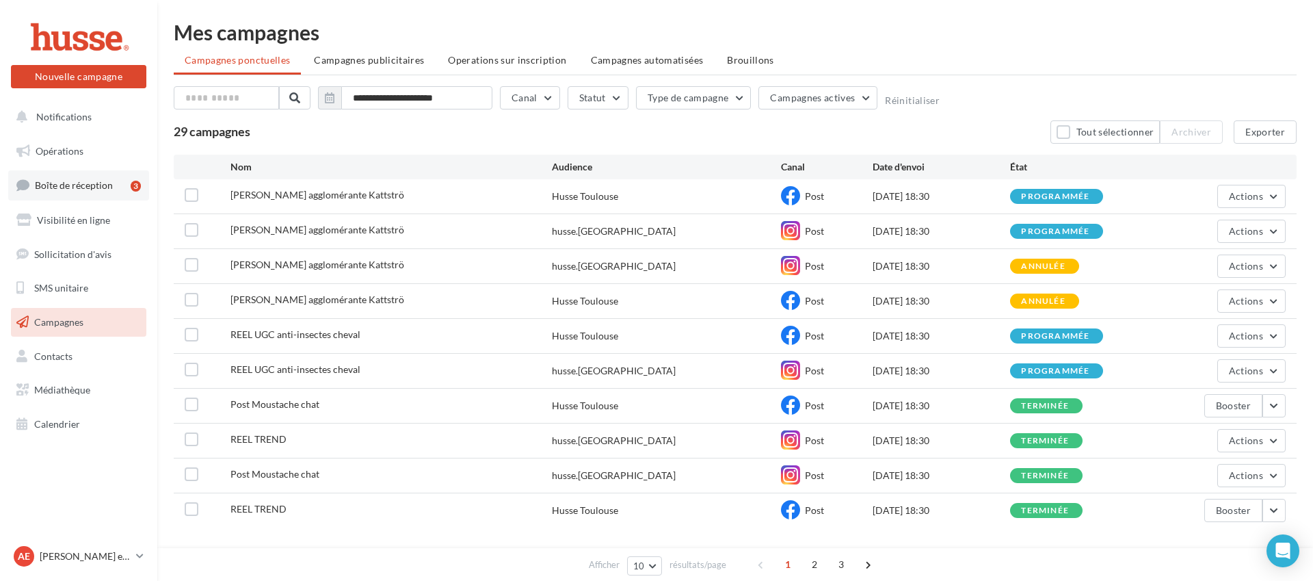
click at [95, 190] on span "Boîte de réception" at bounding box center [74, 185] width 78 height 12
click at [97, 187] on span "Boîte de réception" at bounding box center [74, 185] width 78 height 12
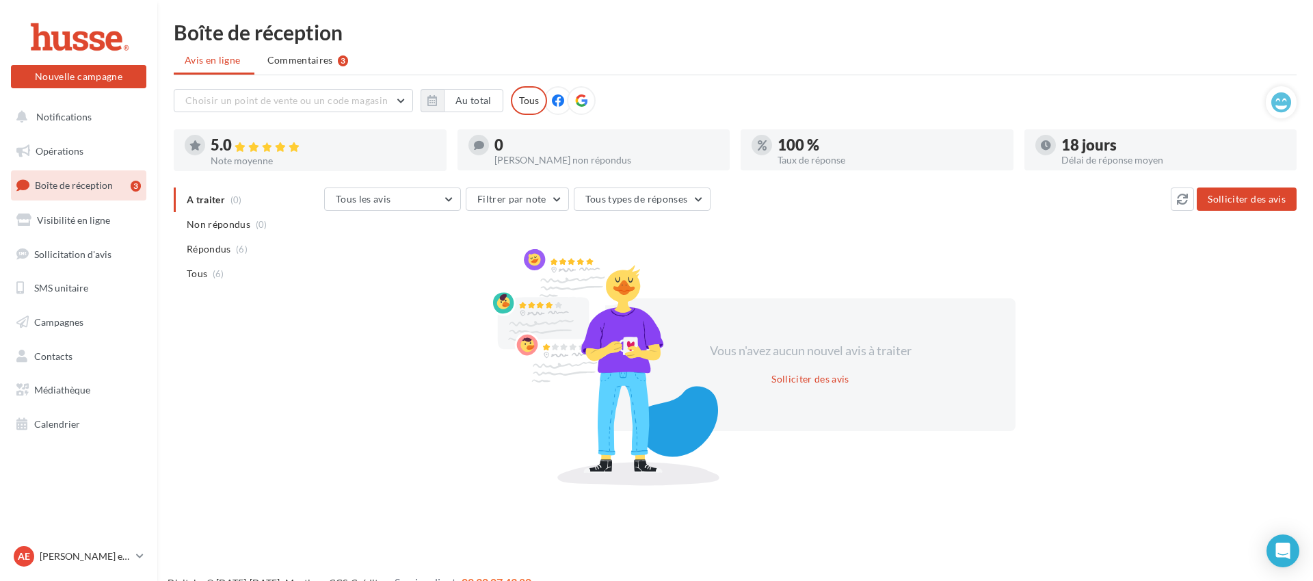
drag, startPoint x: 319, startPoint y: 64, endPoint x: 337, endPoint y: 66, distance: 18.0
click at [319, 64] on span "Commentaires" at bounding box center [300, 60] width 66 height 14
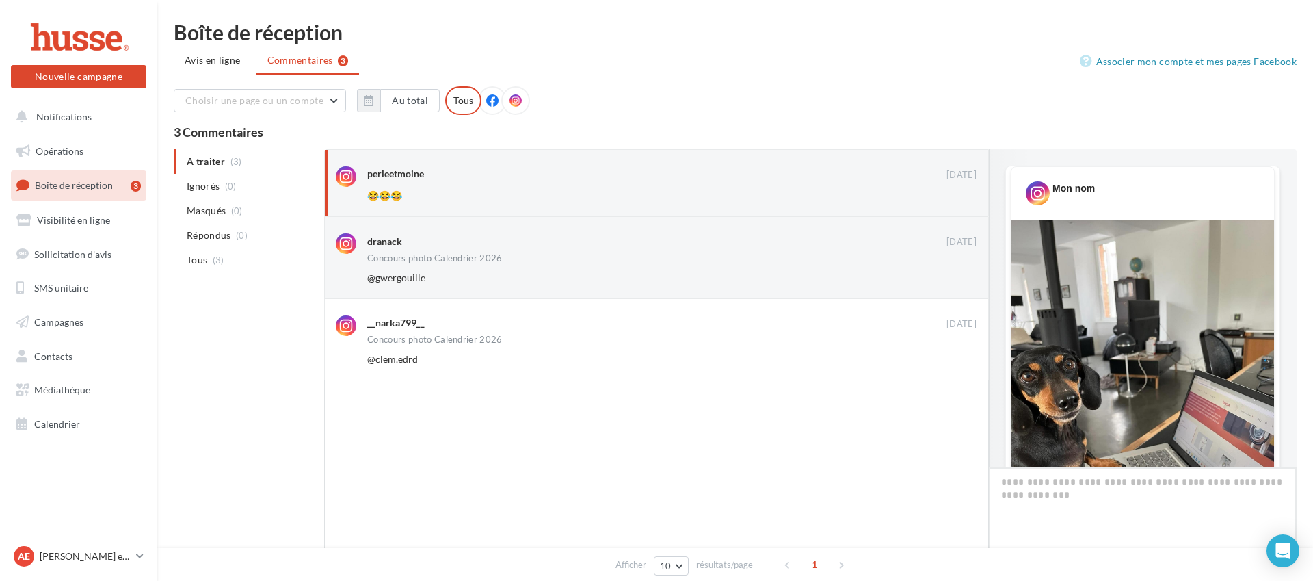
scroll to position [34, 0]
